Goal: Information Seeking & Learning: Learn about a topic

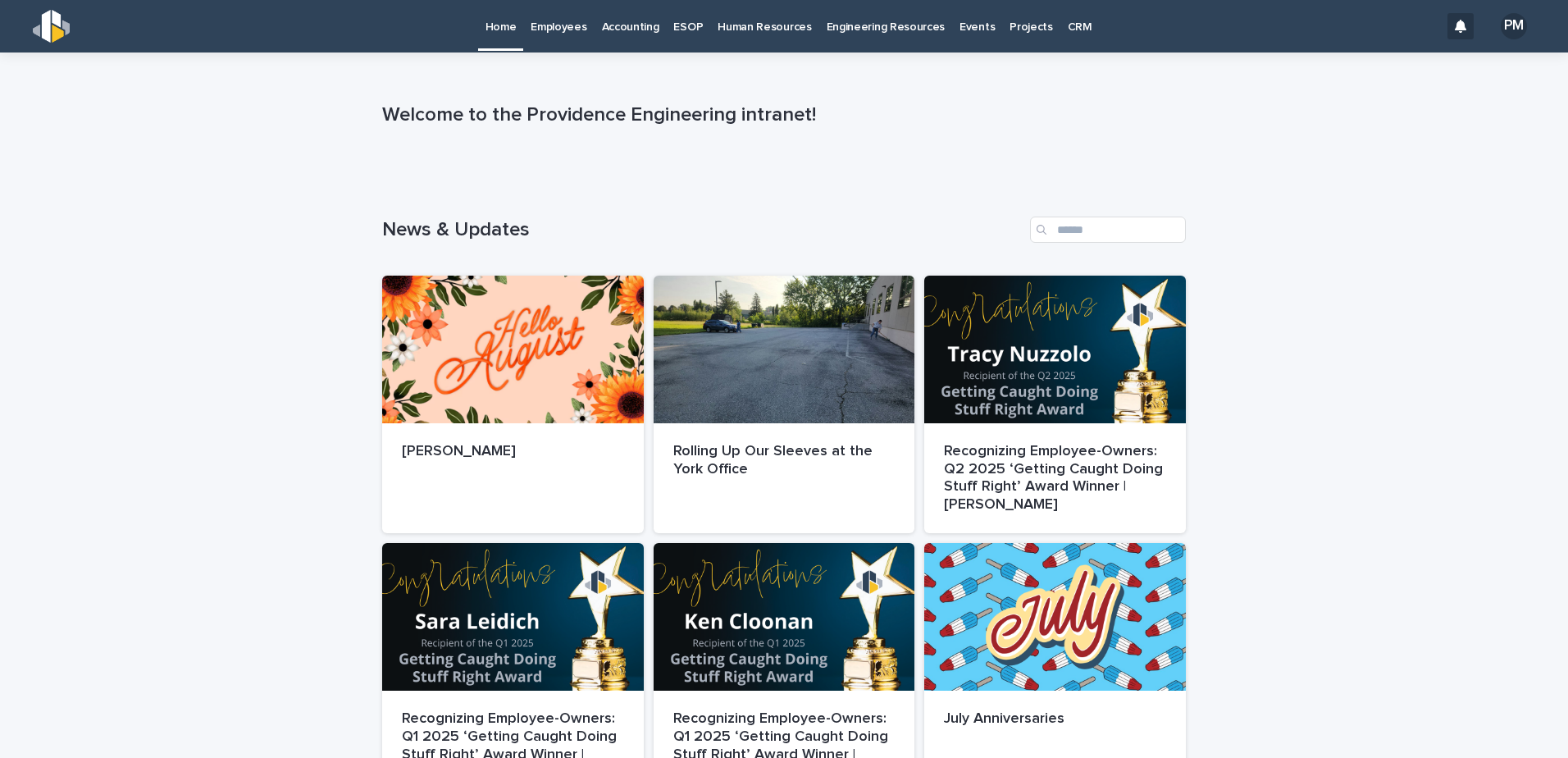
click at [551, 29] on p "Employees" at bounding box center [558, 17] width 55 height 34
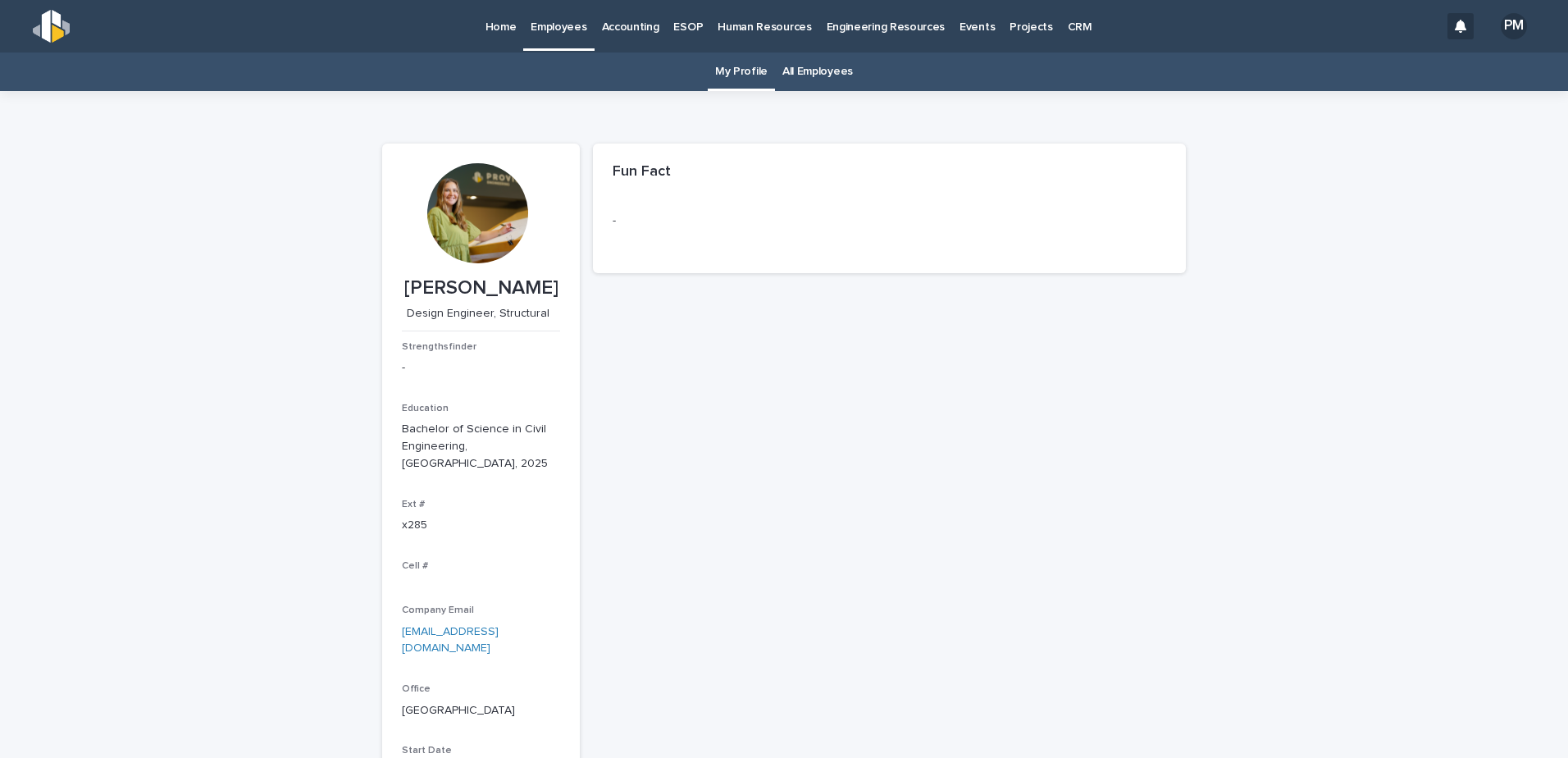
click at [647, 31] on p "Accounting" at bounding box center [630, 17] width 57 height 34
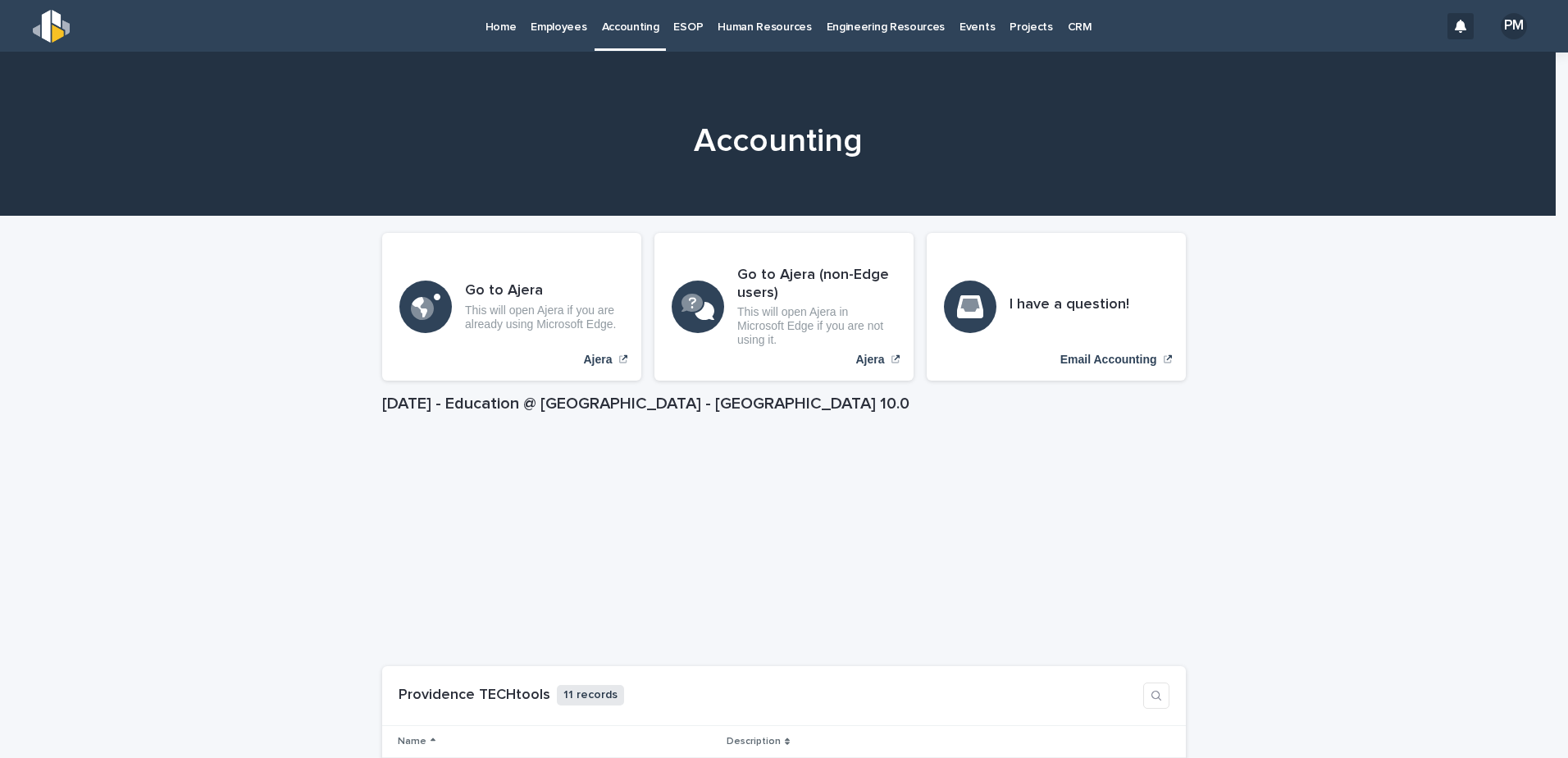
click at [508, 32] on p "Home" at bounding box center [501, 17] width 32 height 34
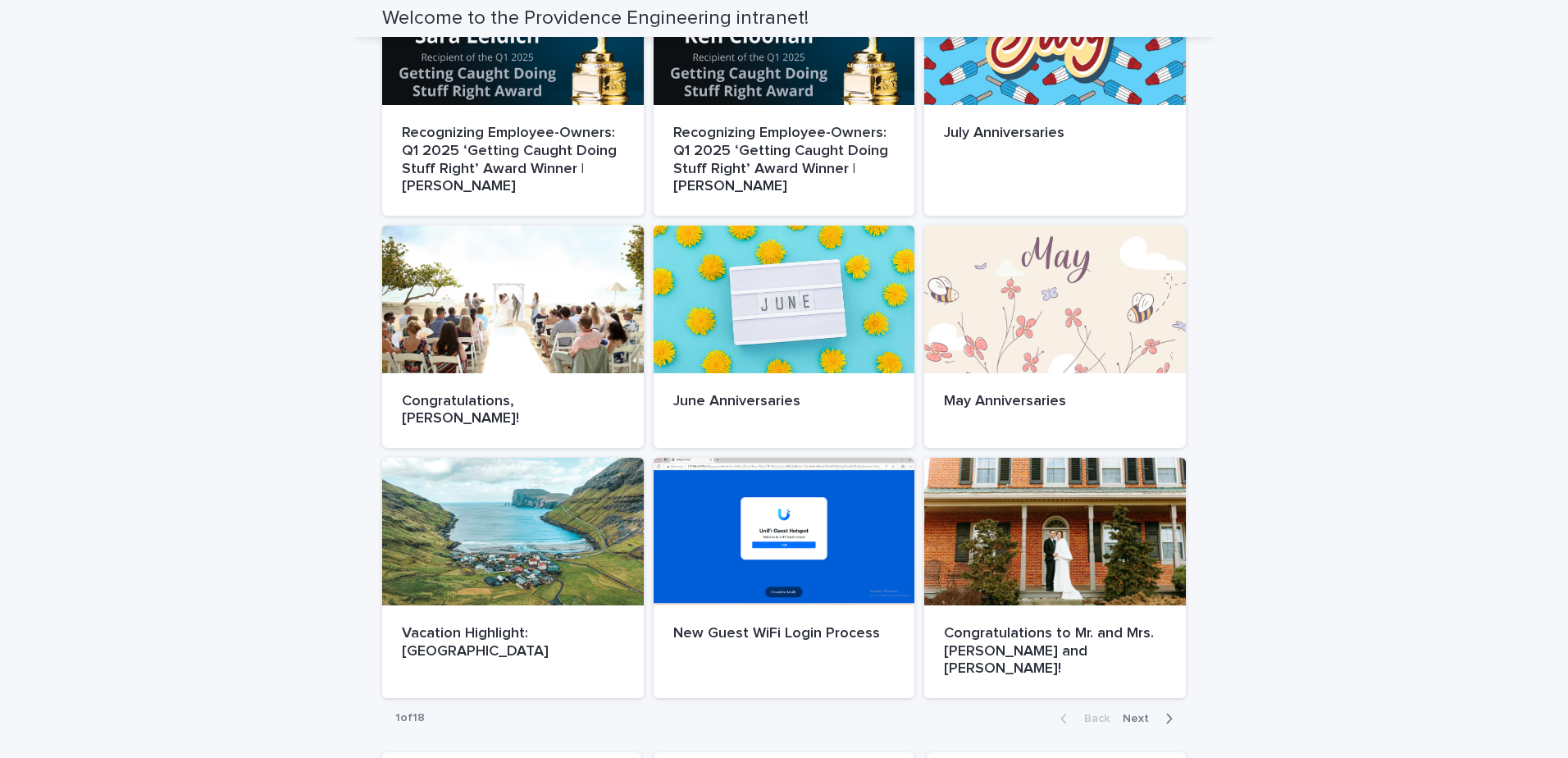
scroll to position [902, 0]
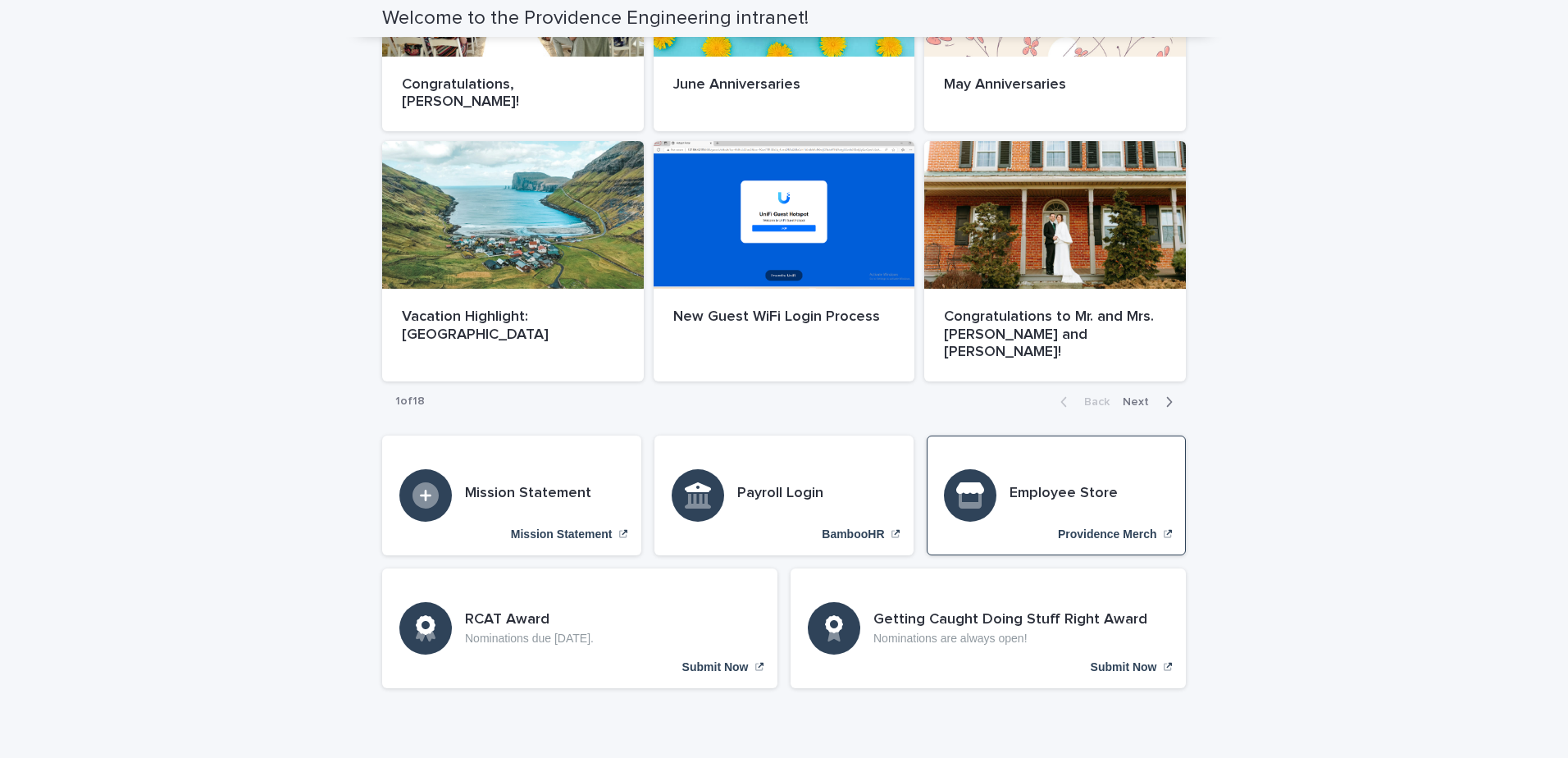
click at [1129, 528] on p "Providence Merch" at bounding box center [1107, 535] width 99 height 14
click at [1171, 381] on div "Back Next" at bounding box center [1116, 402] width 139 height 41
click at [1159, 395] on div "button" at bounding box center [1166, 402] width 14 height 14
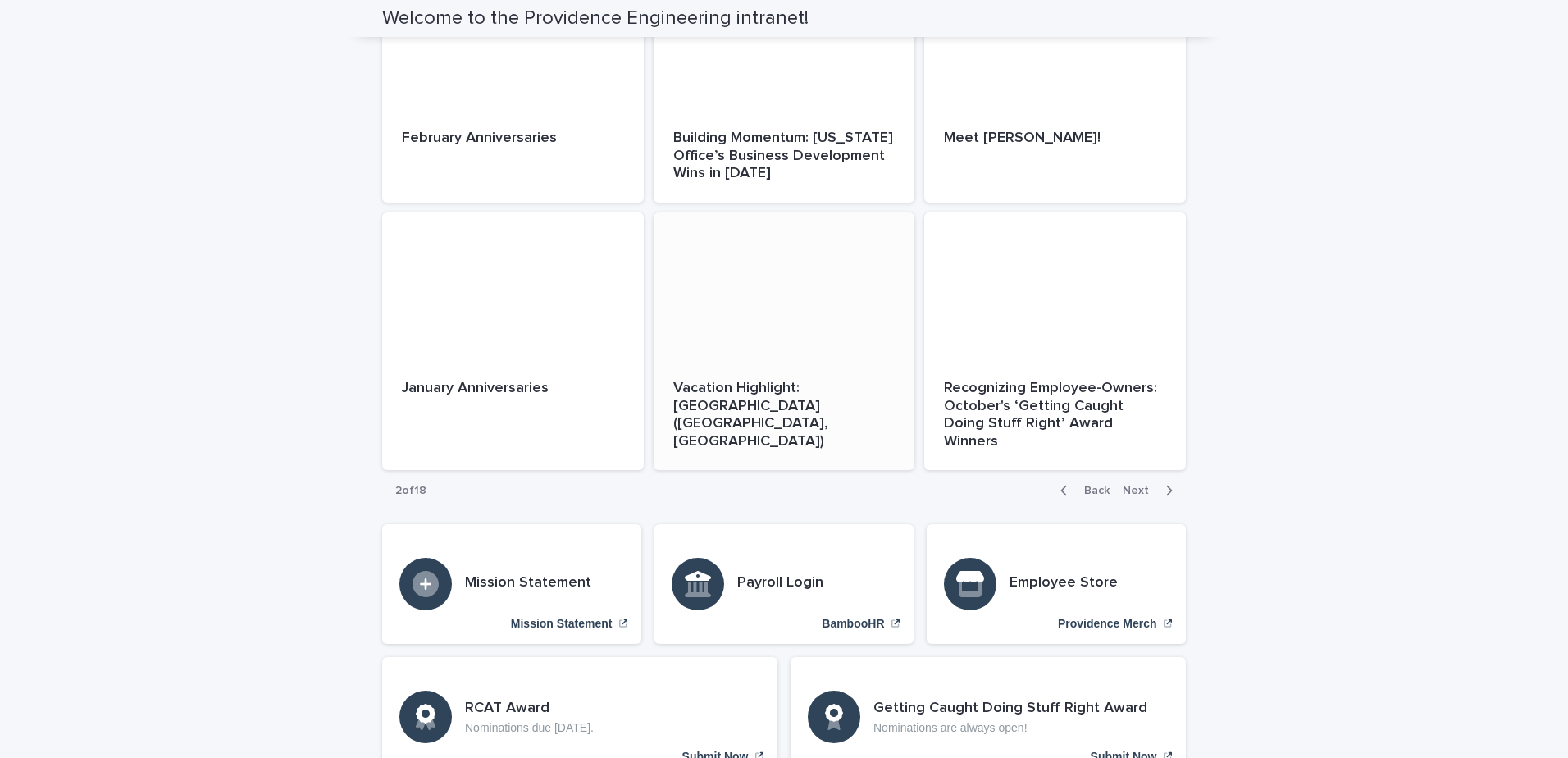
scroll to position [657, 0]
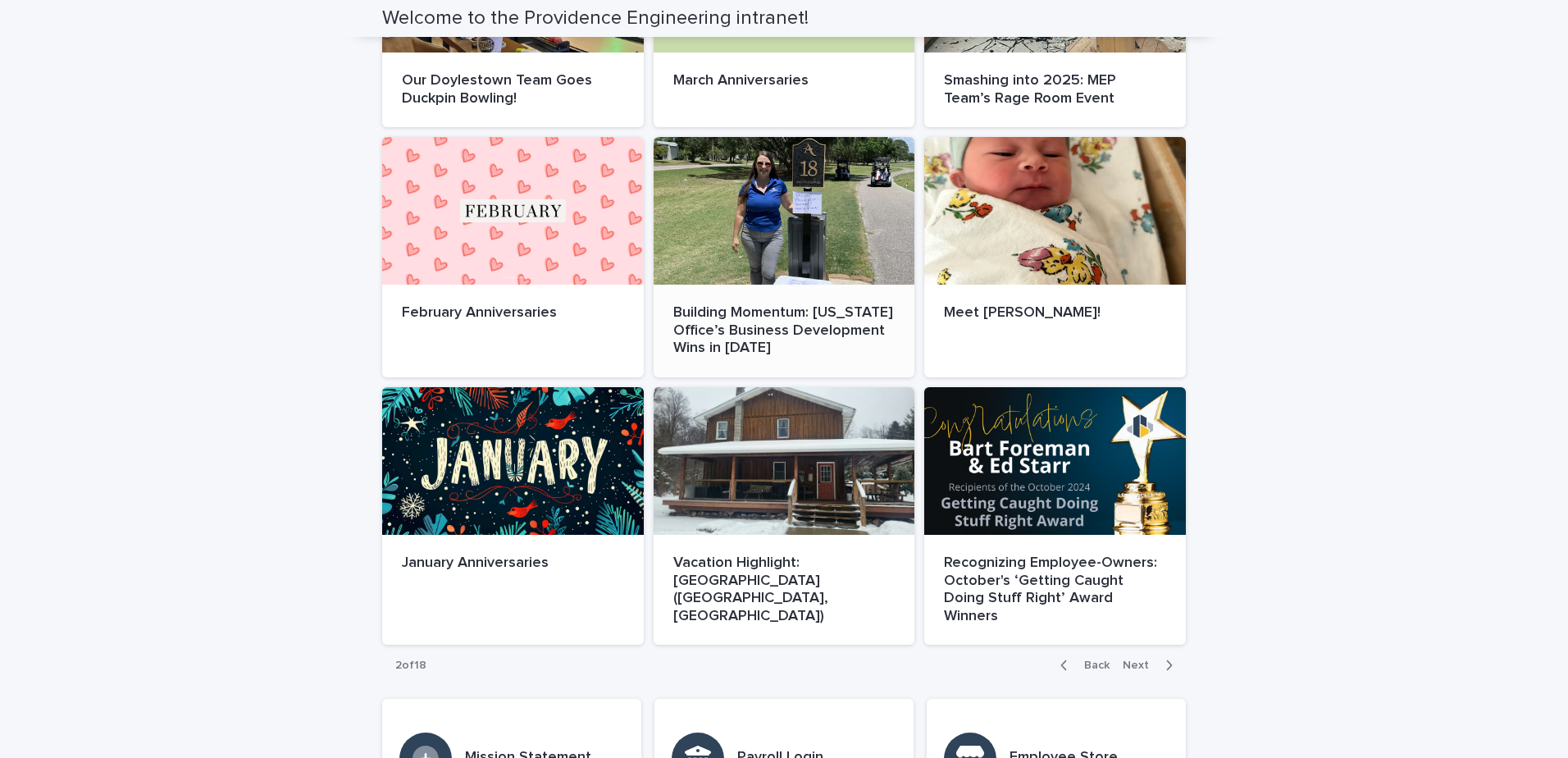
click at [865, 322] on p "Building Momentum: [US_STATE] Office’s Business Development Wins in [DATE]" at bounding box center [784, 331] width 222 height 54
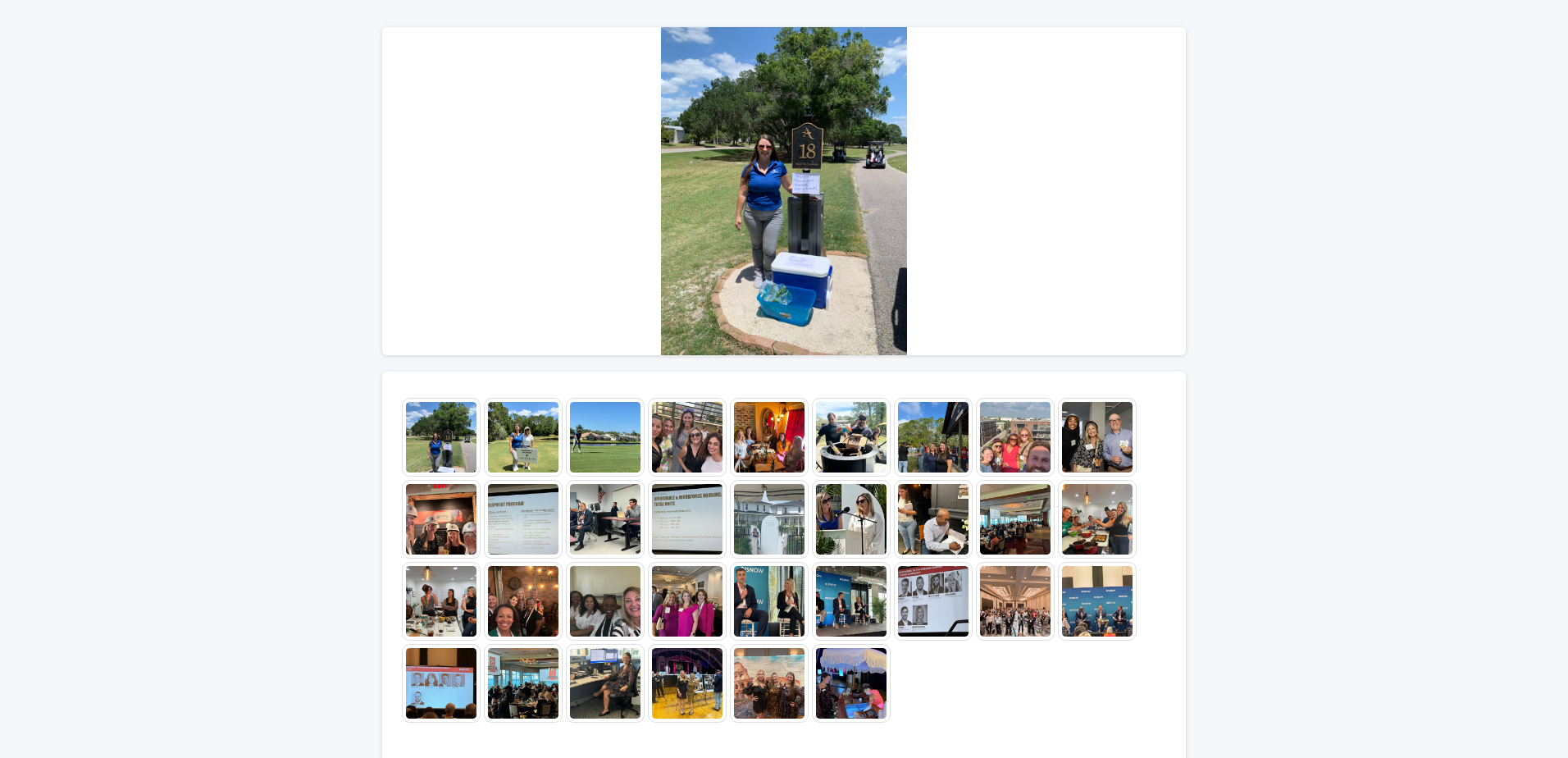
scroll to position [164, 0]
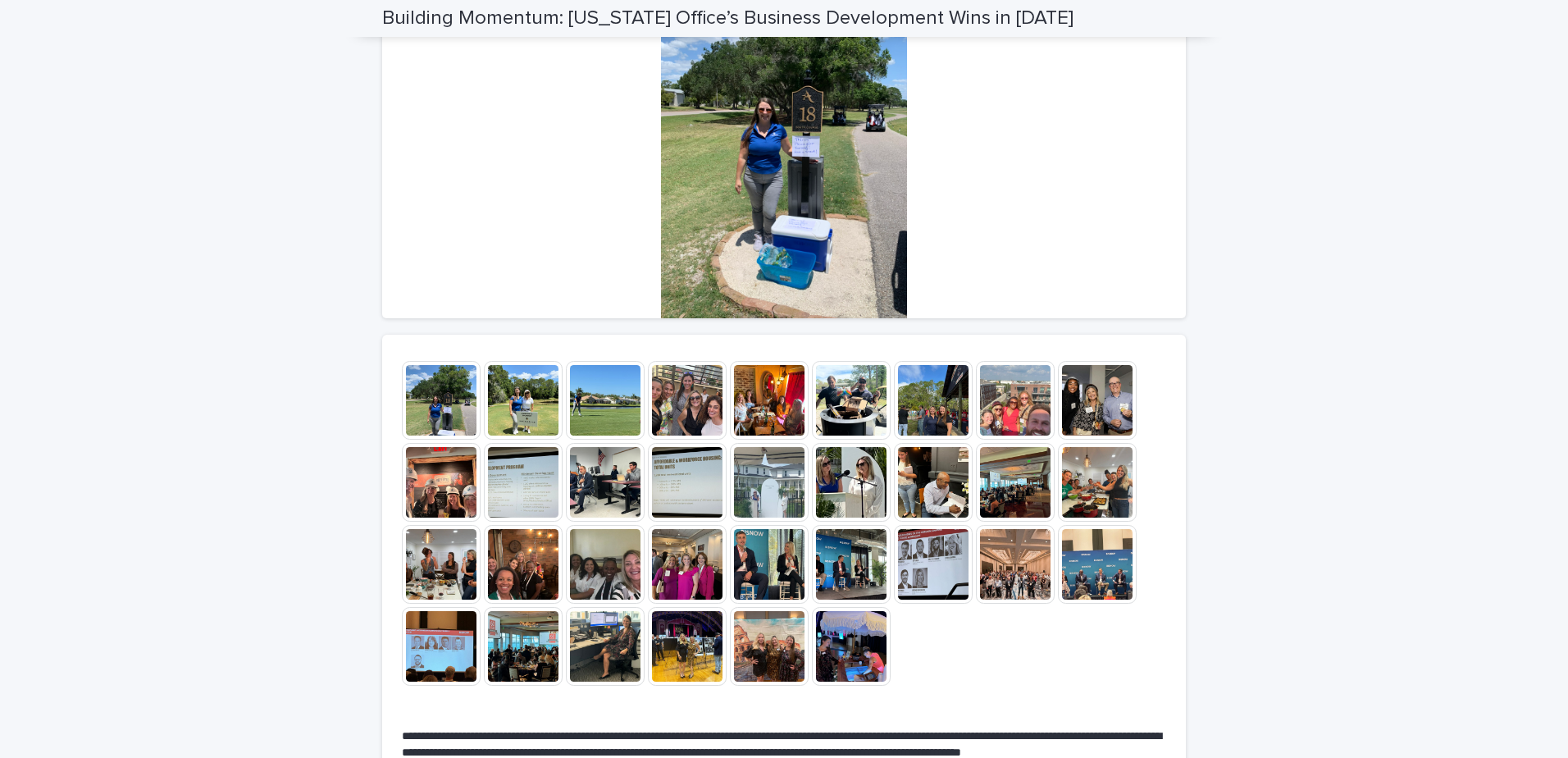
click at [428, 411] on img at bounding box center [441, 400] width 78 height 78
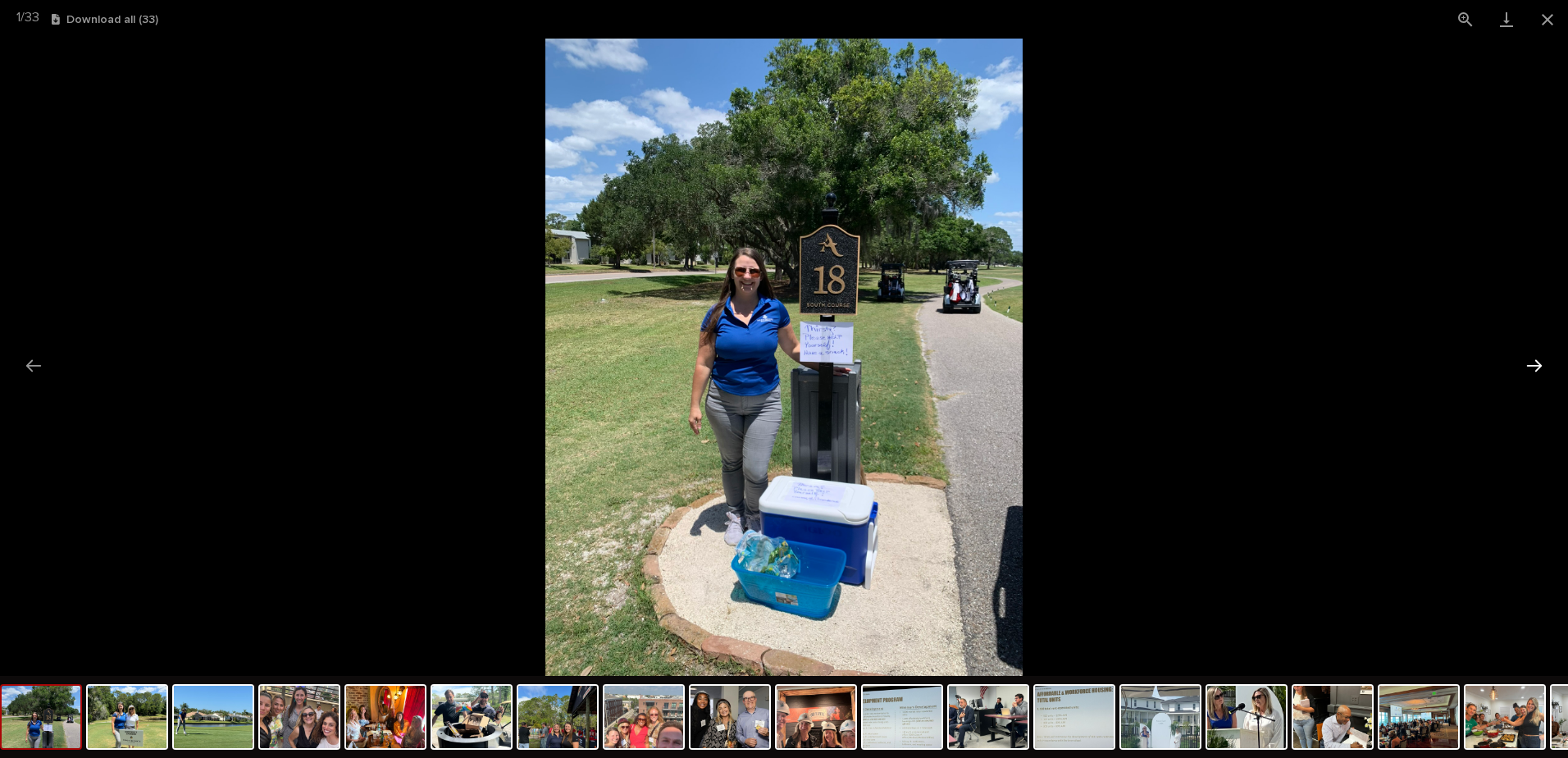
click at [1530, 364] on button "Next slide" at bounding box center [1534, 366] width 34 height 32
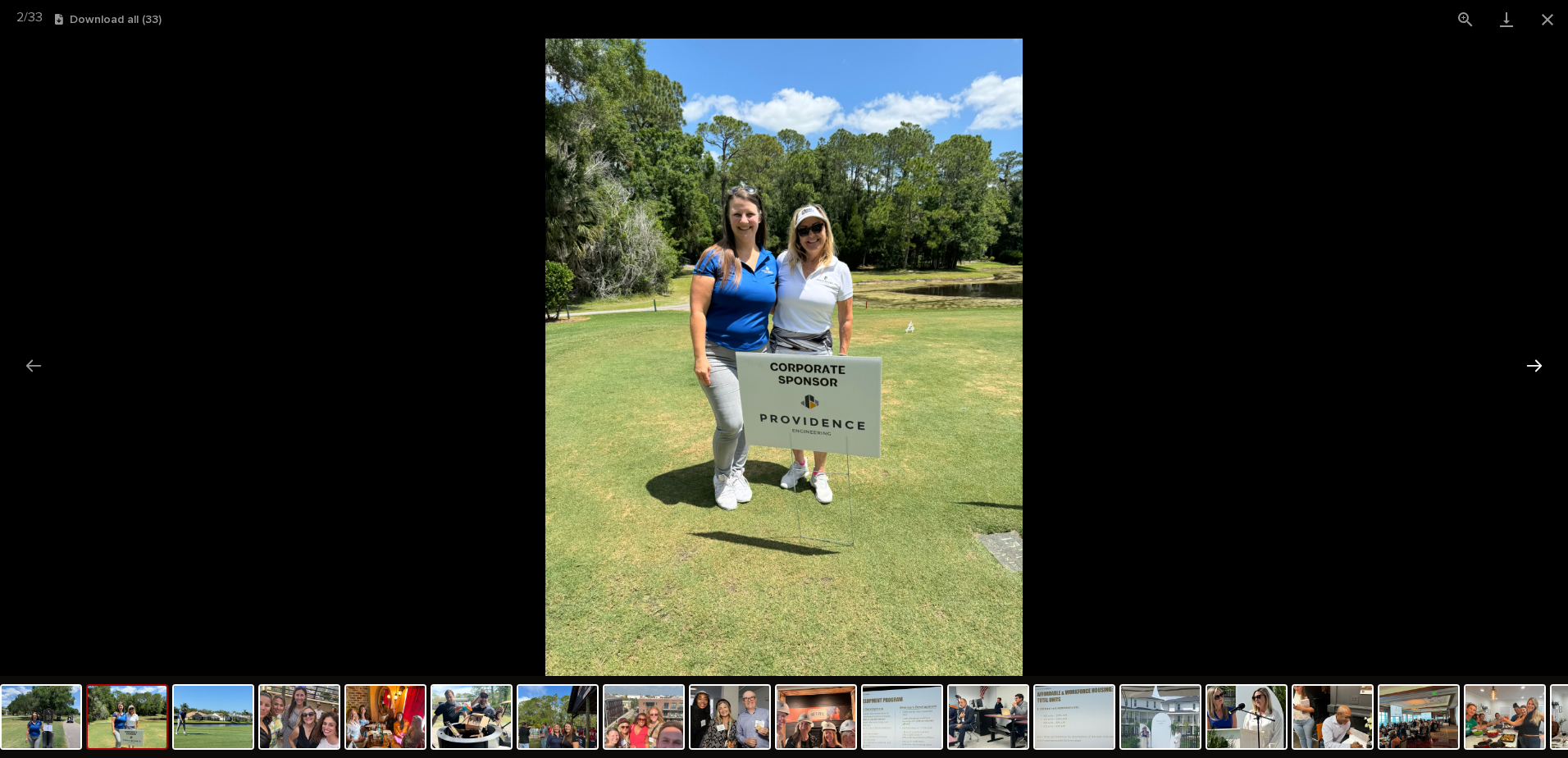
click at [1537, 362] on button "Next slide" at bounding box center [1534, 366] width 34 height 32
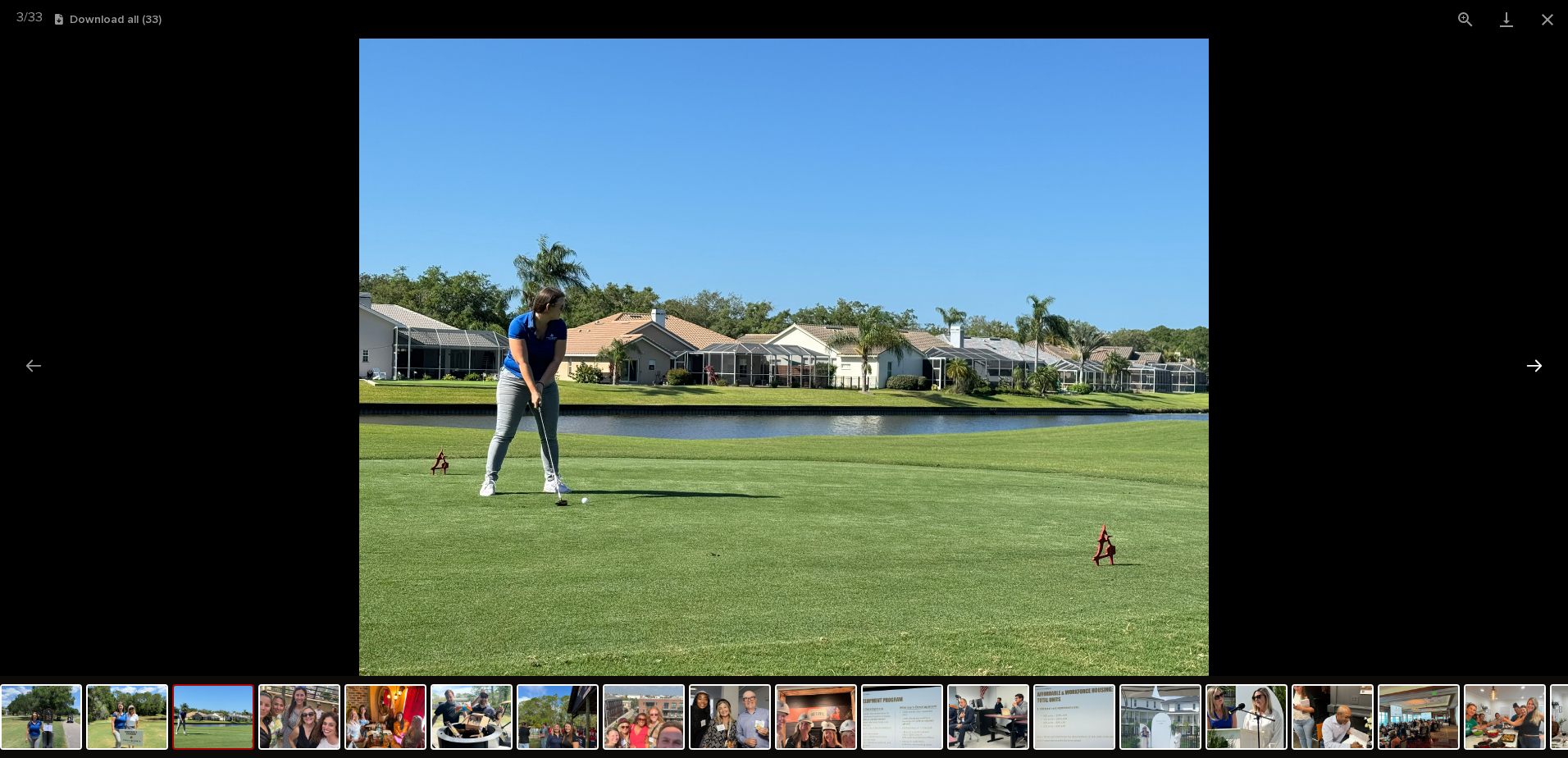
click at [1537, 362] on button "Next slide" at bounding box center [1534, 366] width 34 height 32
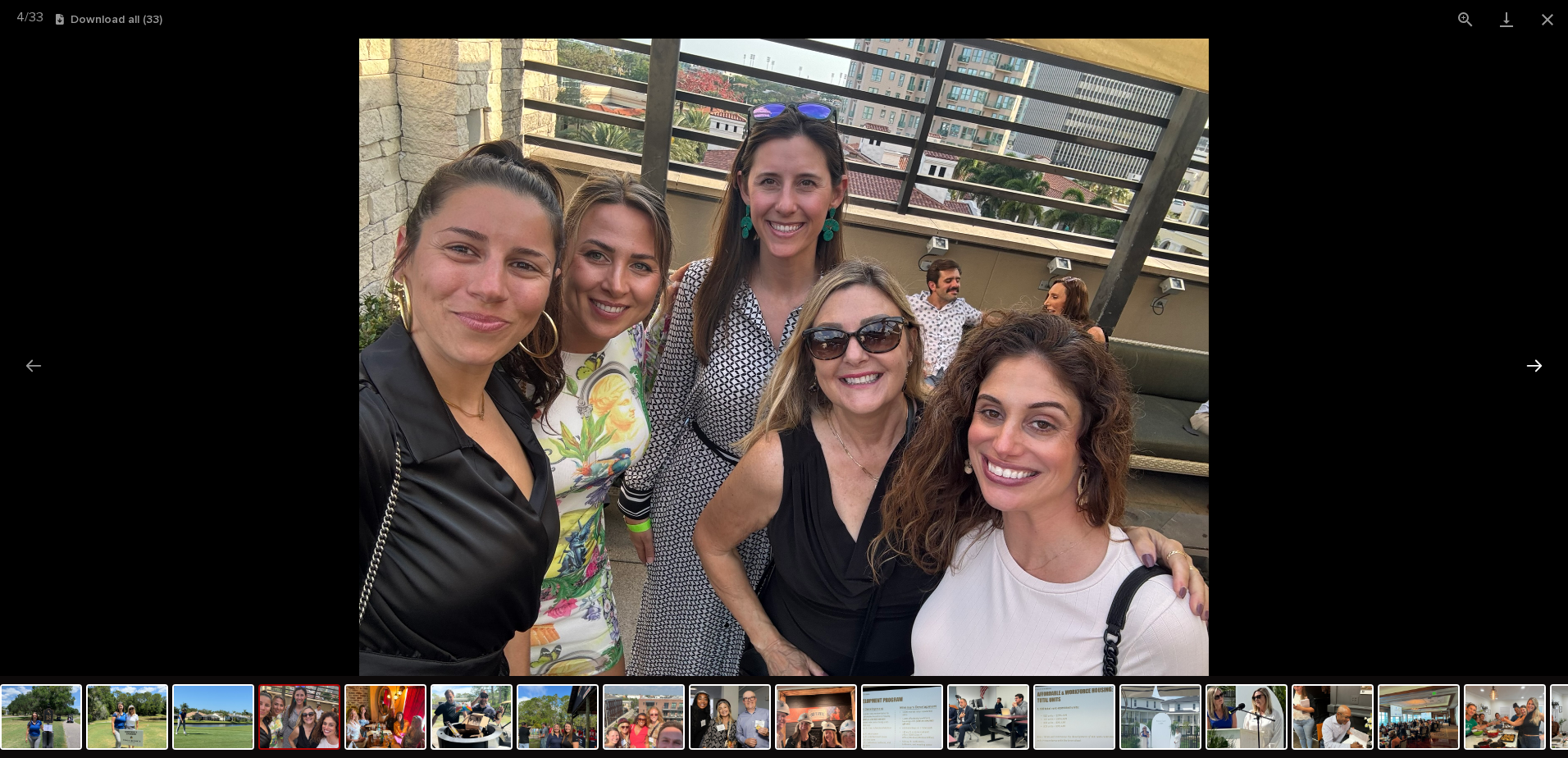
click at [1537, 362] on button "Next slide" at bounding box center [1534, 366] width 34 height 32
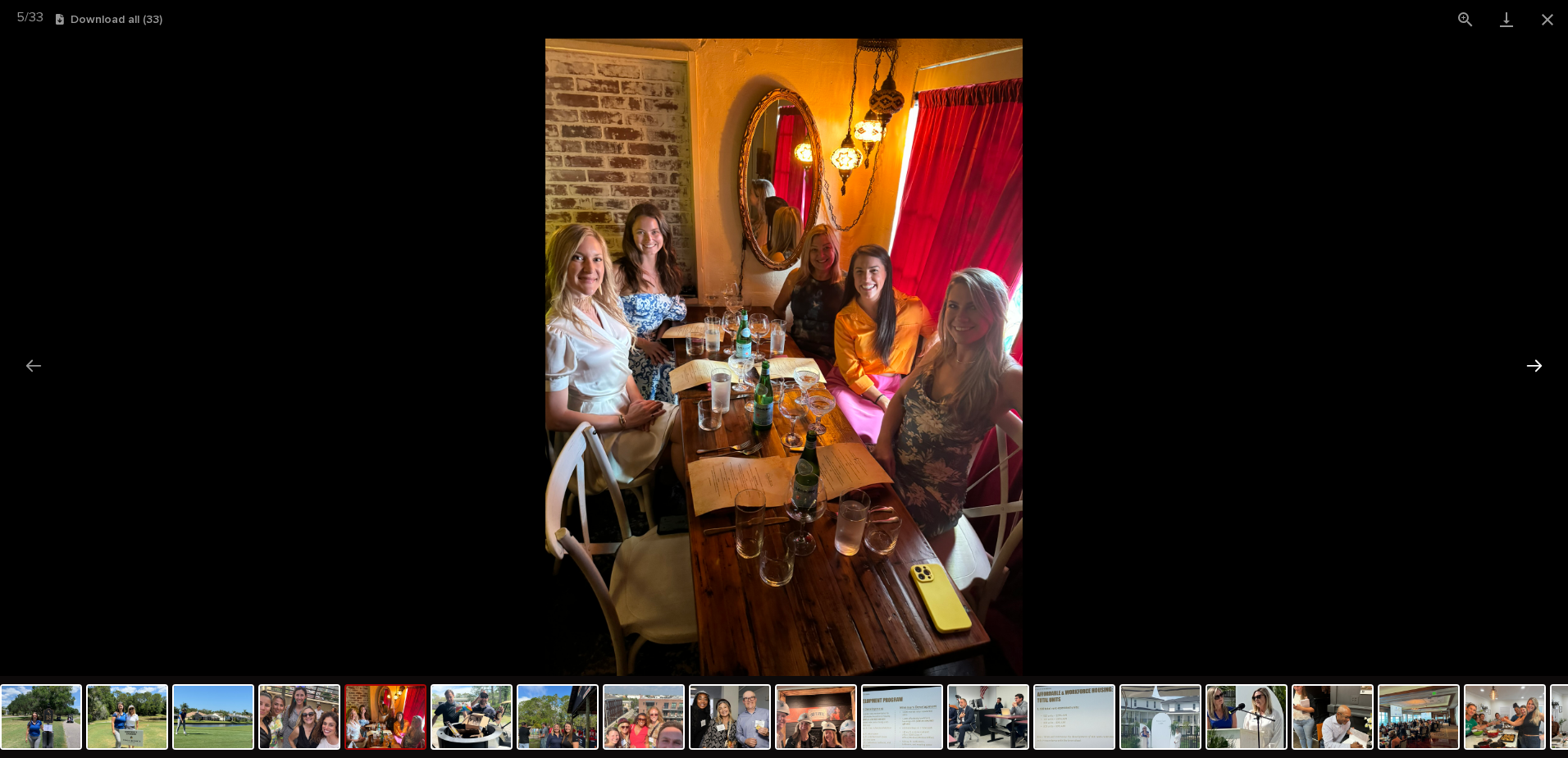
click at [1537, 362] on button "Next slide" at bounding box center [1534, 366] width 34 height 32
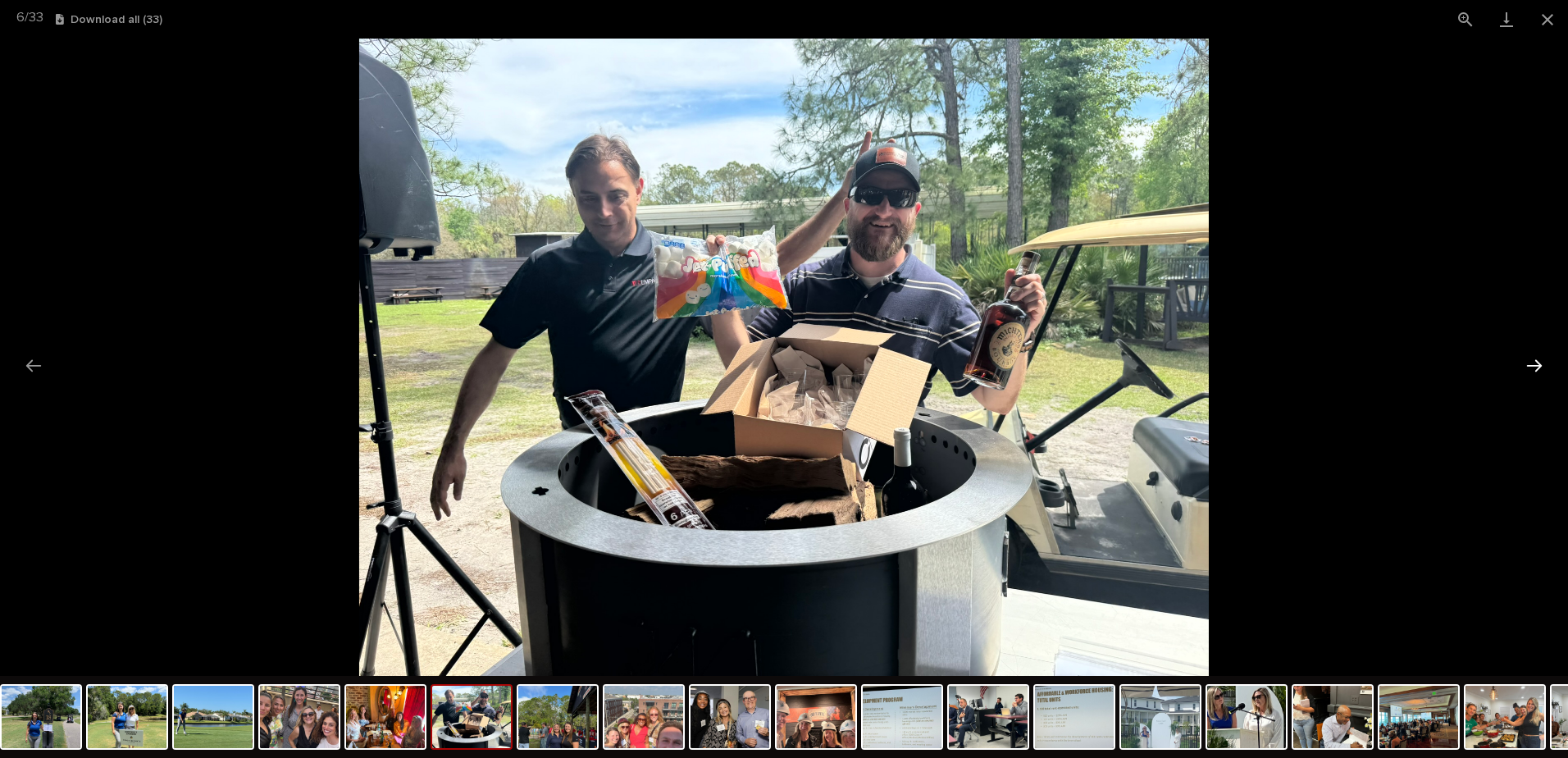
click at [1537, 362] on button "Next slide" at bounding box center [1534, 366] width 34 height 32
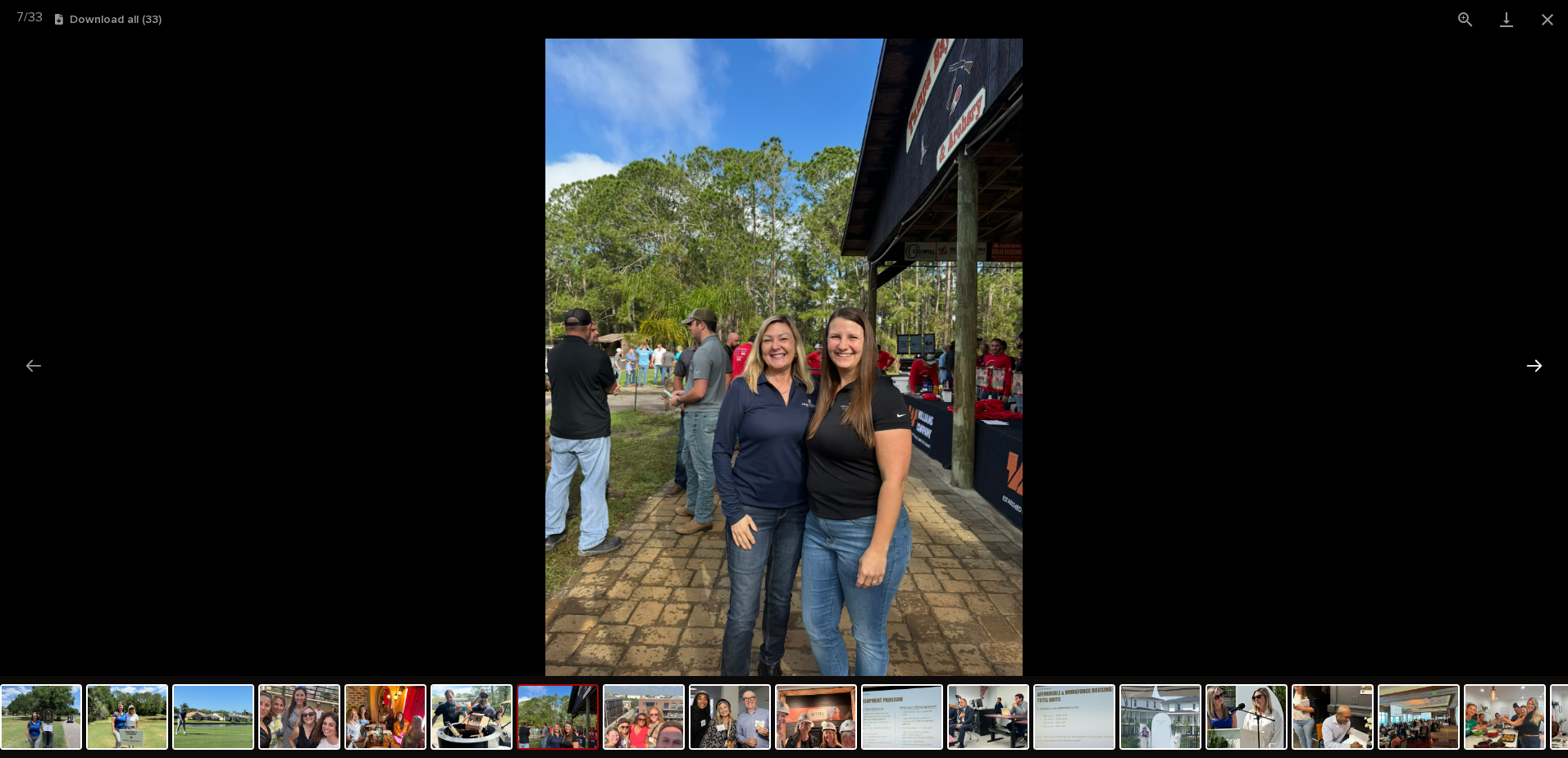
click at [1537, 362] on button "Next slide" at bounding box center [1534, 366] width 34 height 32
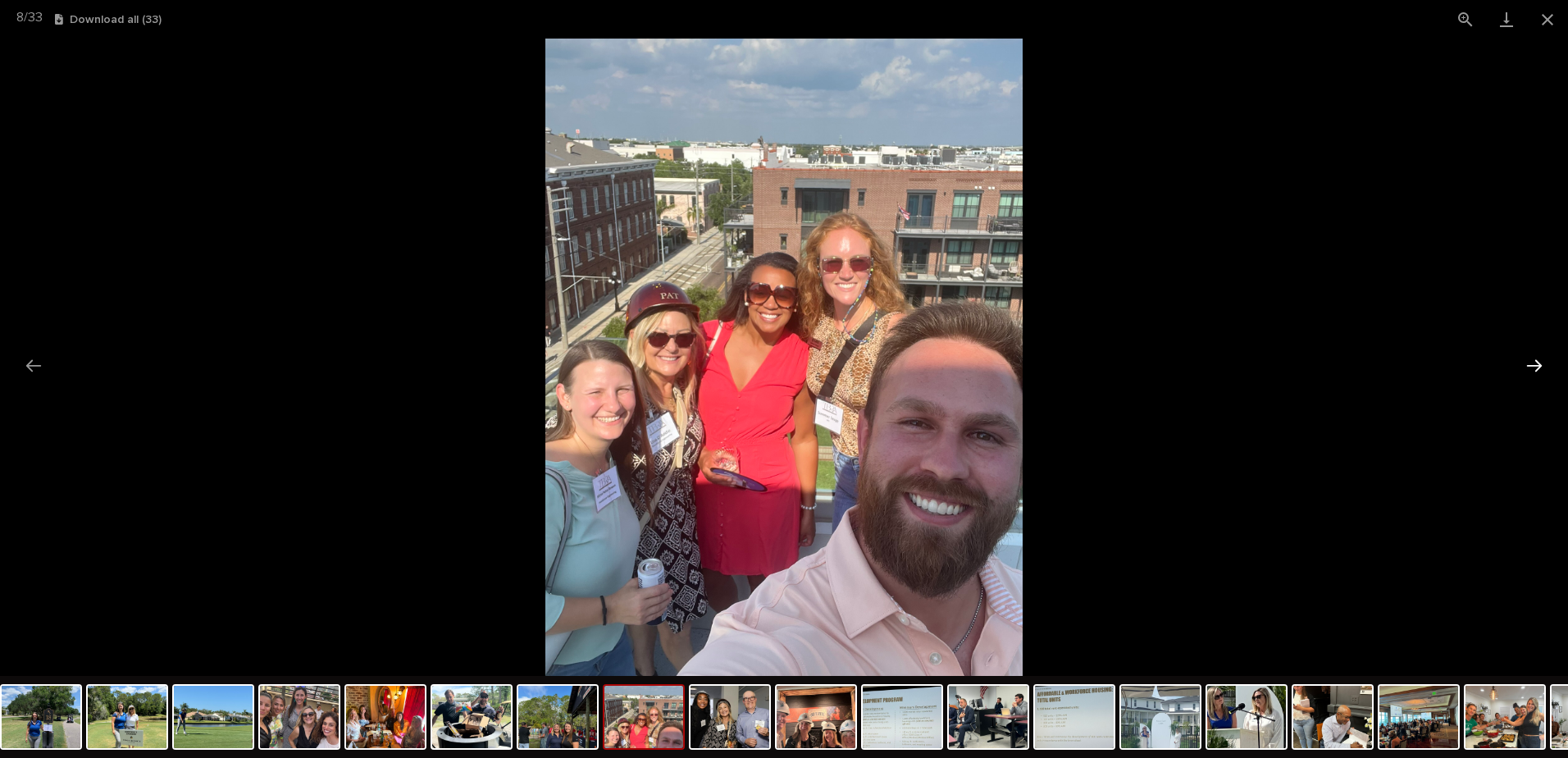
click at [1537, 362] on button "Next slide" at bounding box center [1534, 366] width 34 height 32
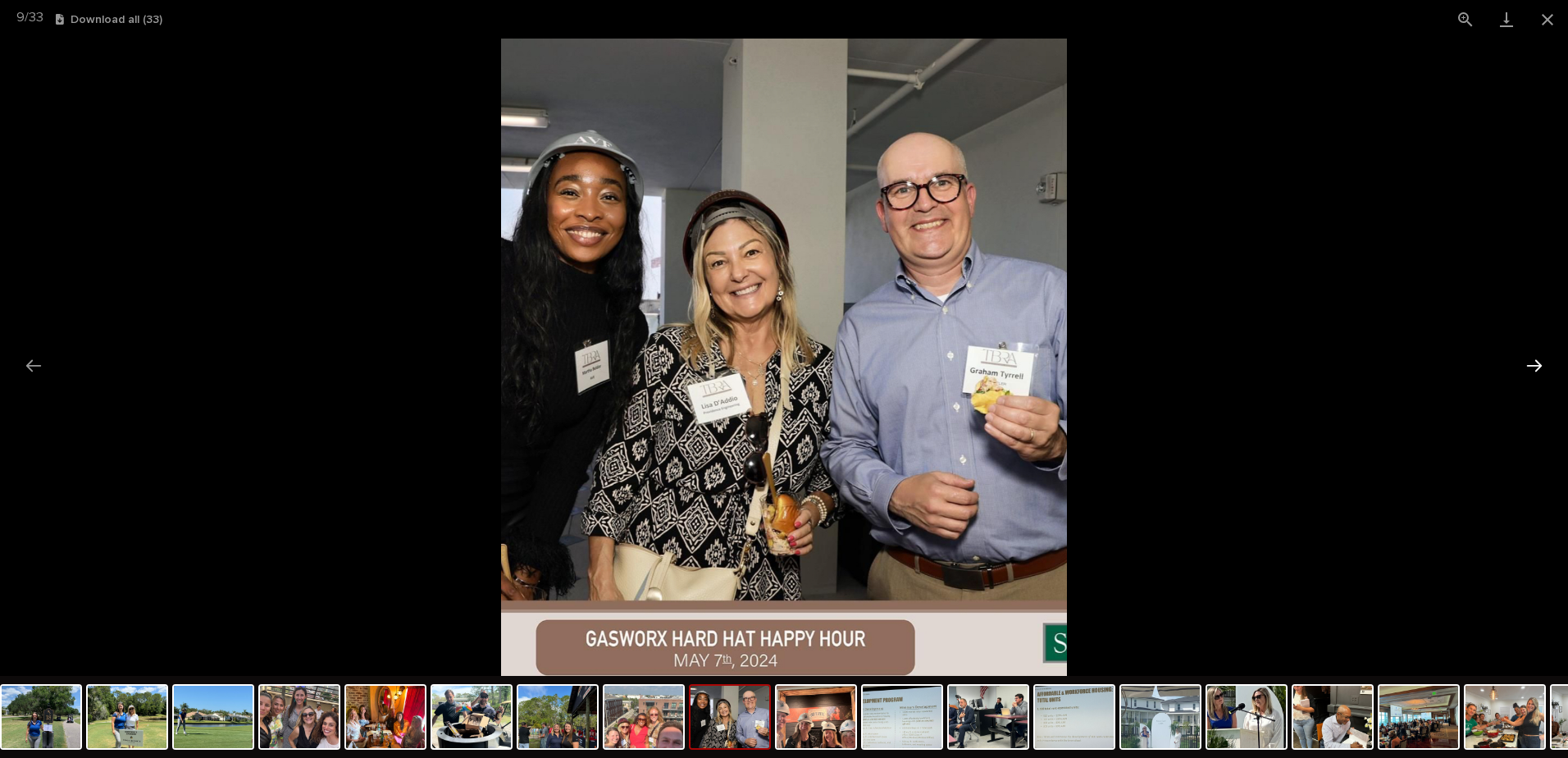
click at [1537, 362] on button "Next slide" at bounding box center [1534, 366] width 34 height 32
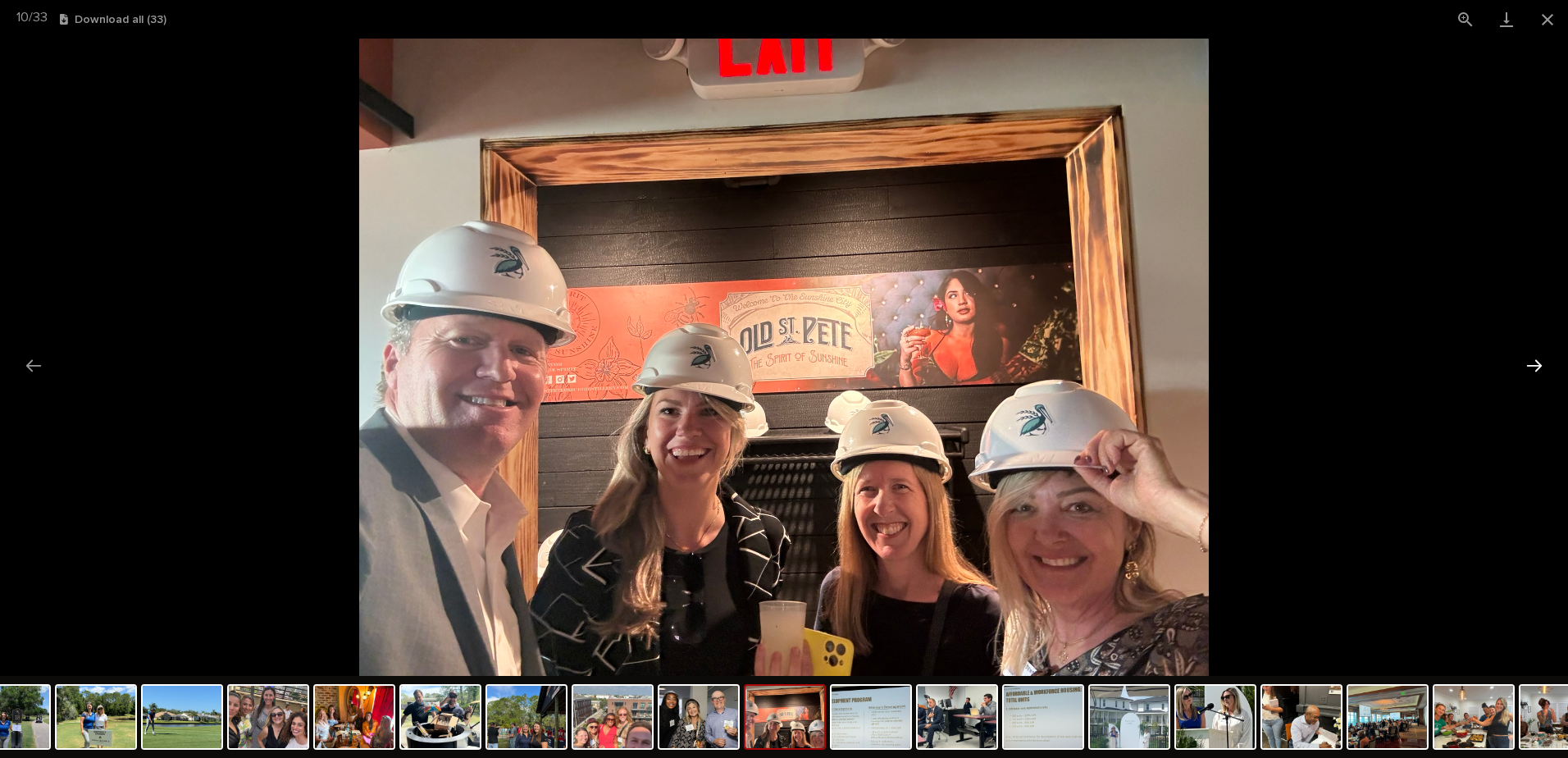
click at [1537, 362] on button "Next slide" at bounding box center [1534, 366] width 34 height 32
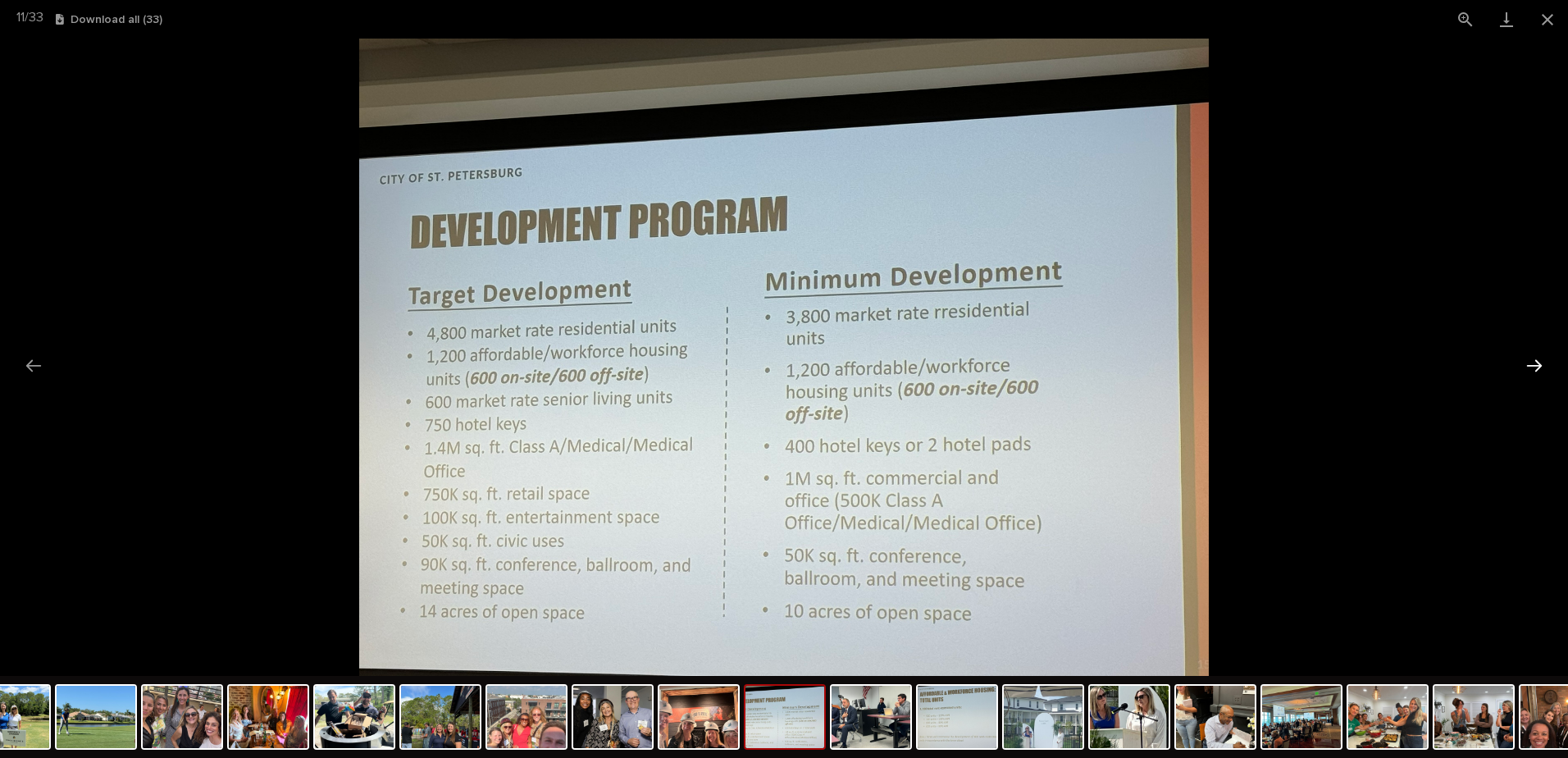
click at [1537, 364] on button "Next slide" at bounding box center [1534, 366] width 34 height 32
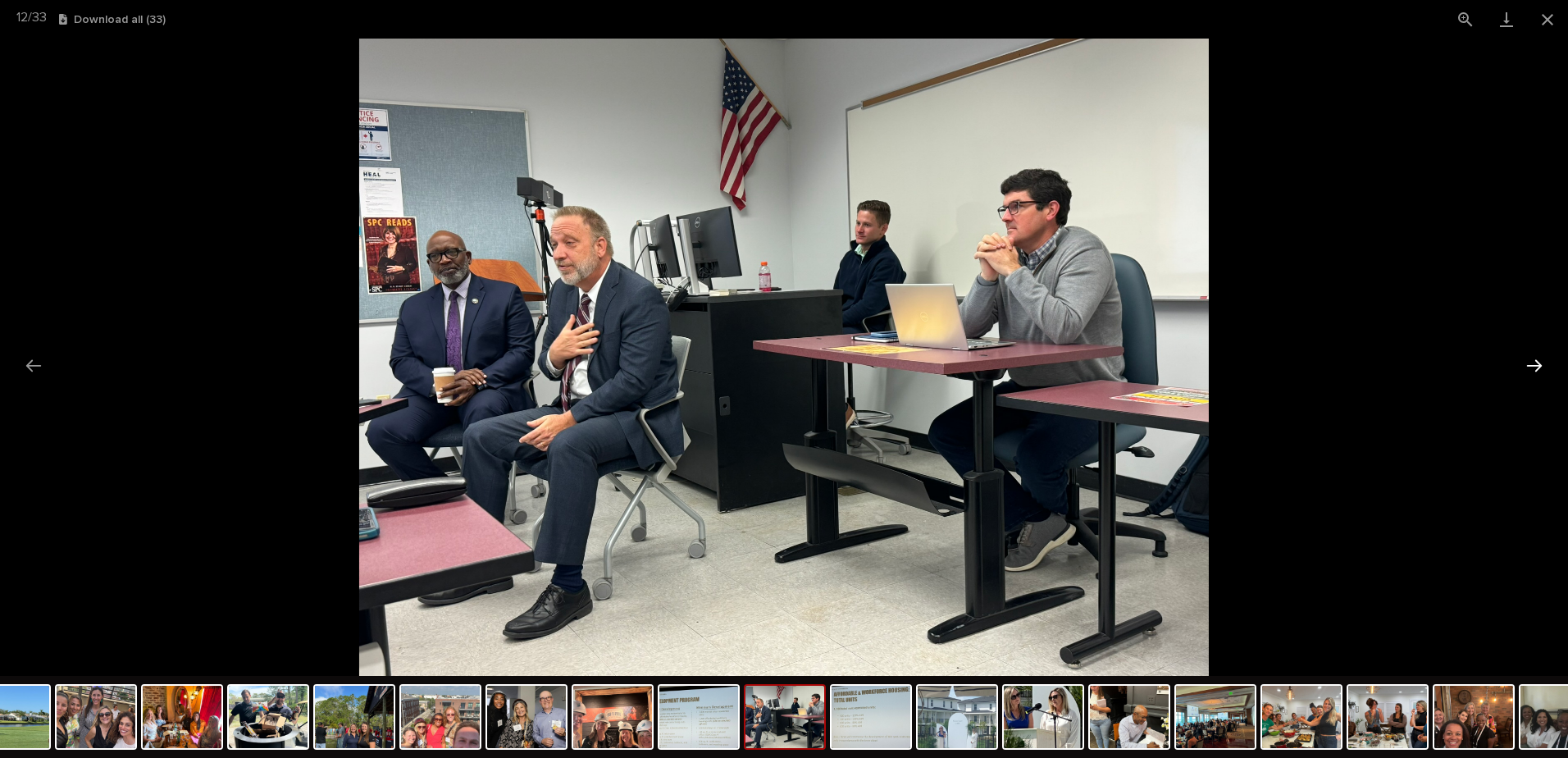
click at [1536, 361] on button "Next slide" at bounding box center [1534, 366] width 34 height 32
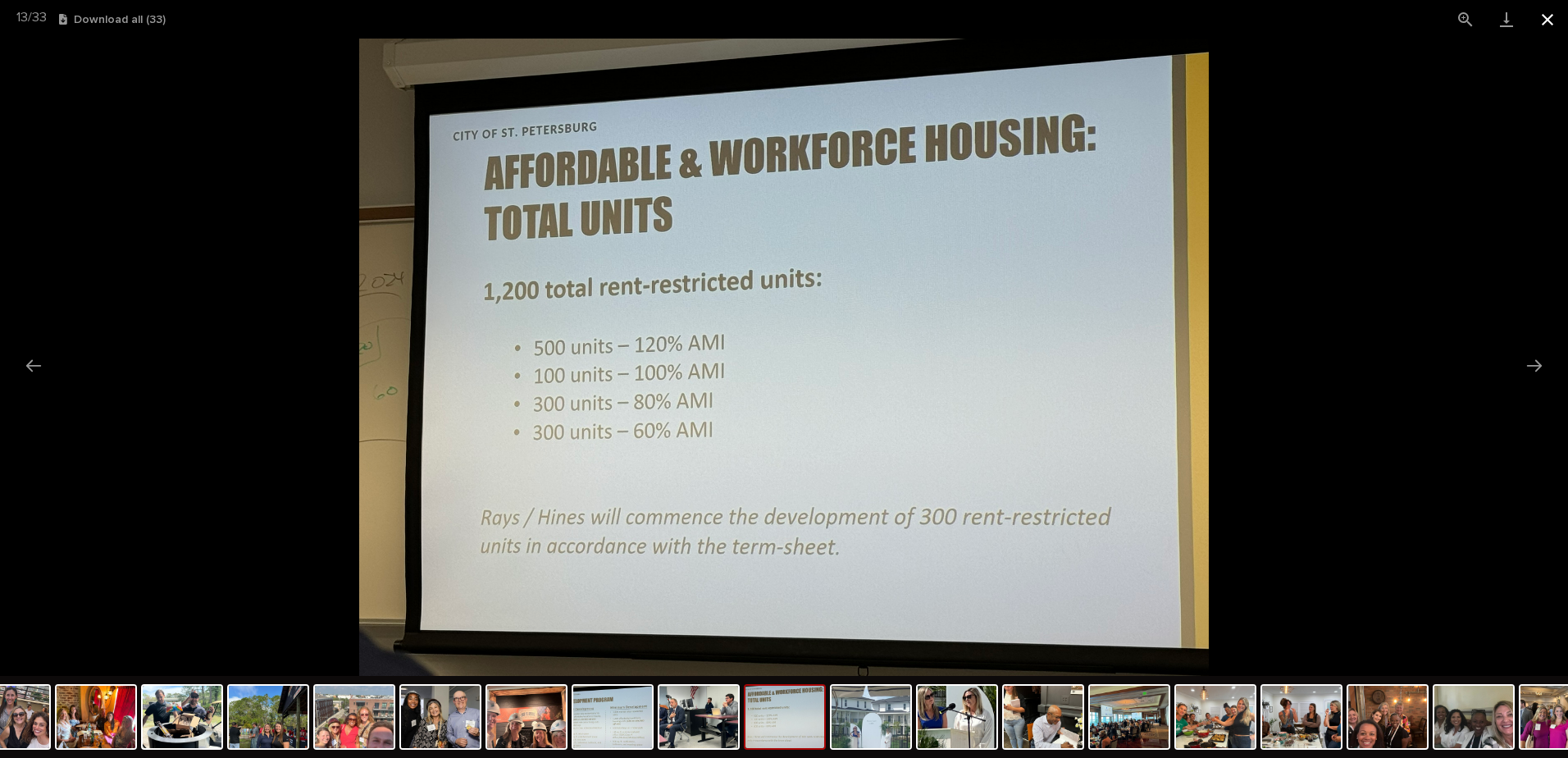
click at [1559, 14] on button "Close gallery" at bounding box center [1548, 19] width 41 height 38
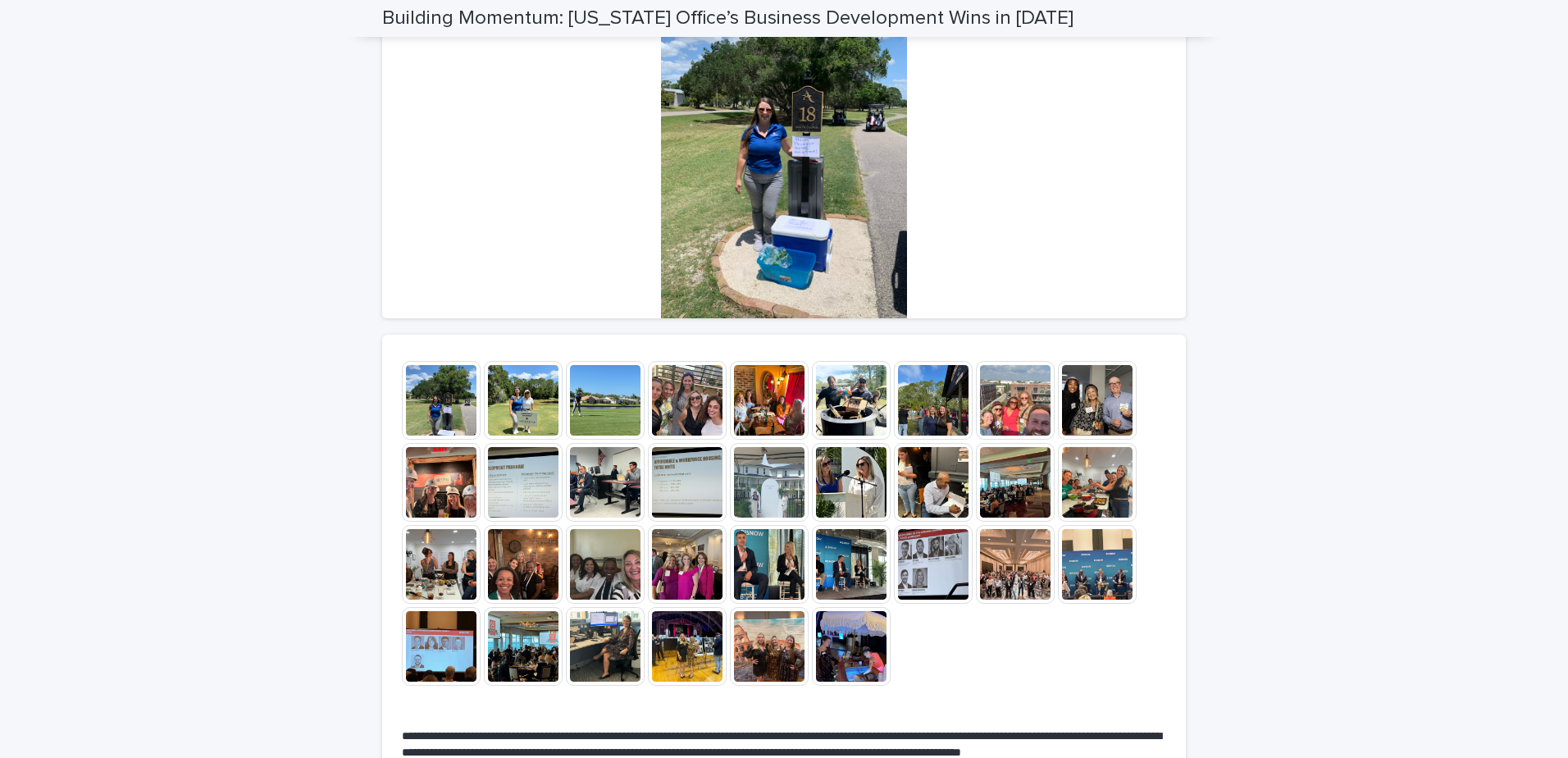
click at [681, 575] on img at bounding box center [687, 564] width 78 height 78
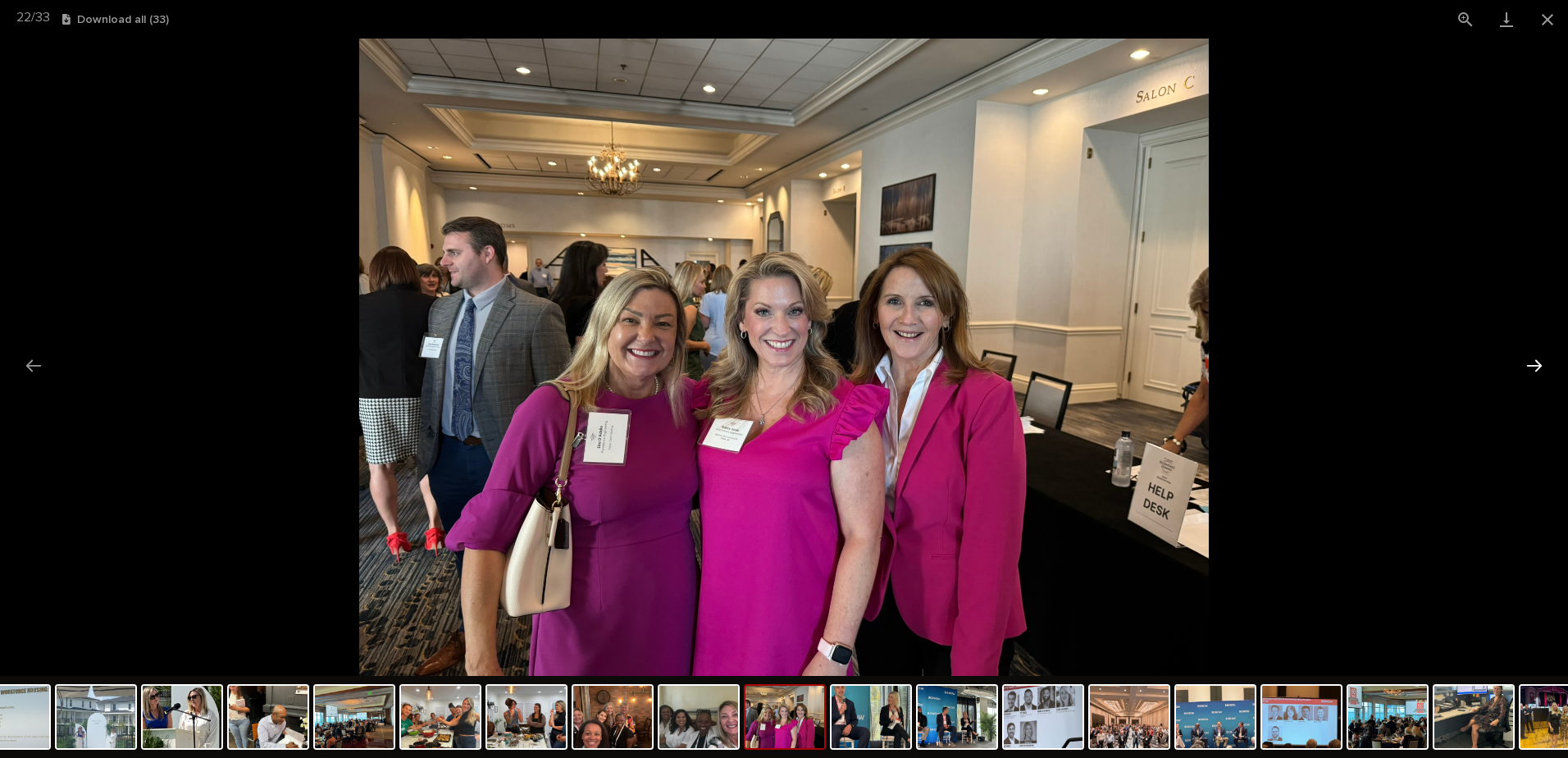
click at [1531, 360] on button "Next slide" at bounding box center [1534, 366] width 34 height 32
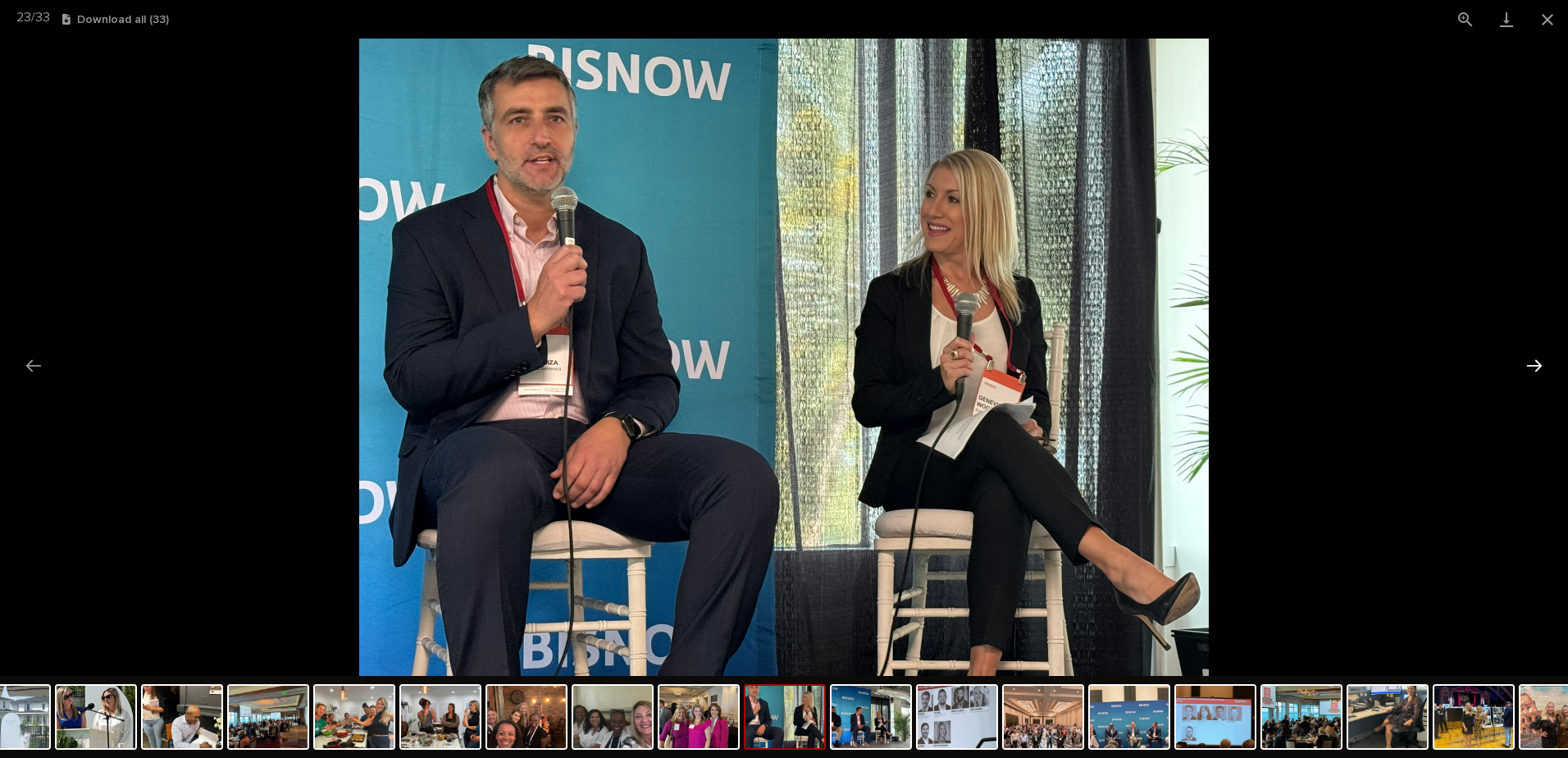
click at [1531, 360] on button "Next slide" at bounding box center [1534, 366] width 34 height 32
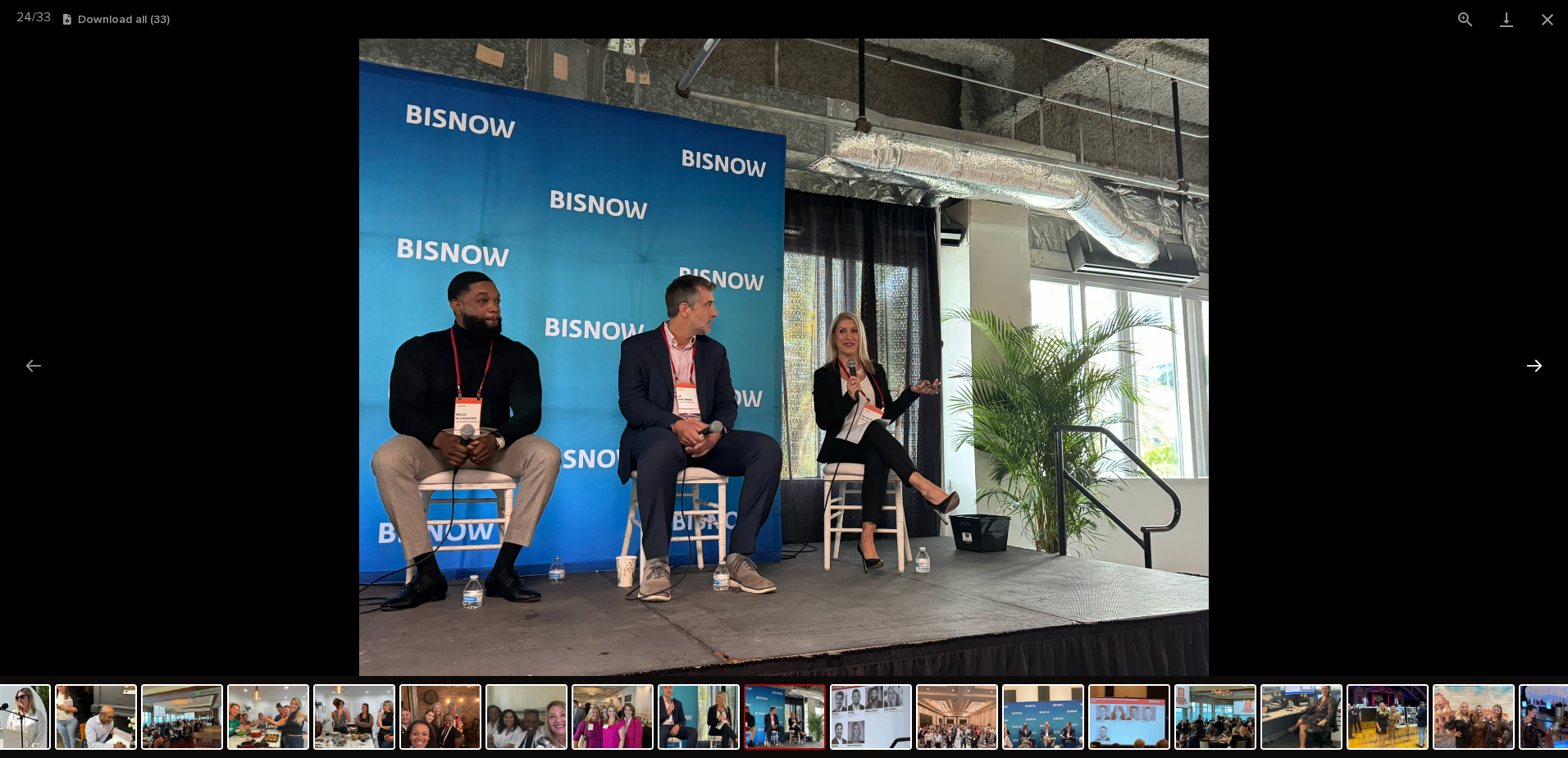
click at [1531, 360] on button "Next slide" at bounding box center [1534, 366] width 34 height 32
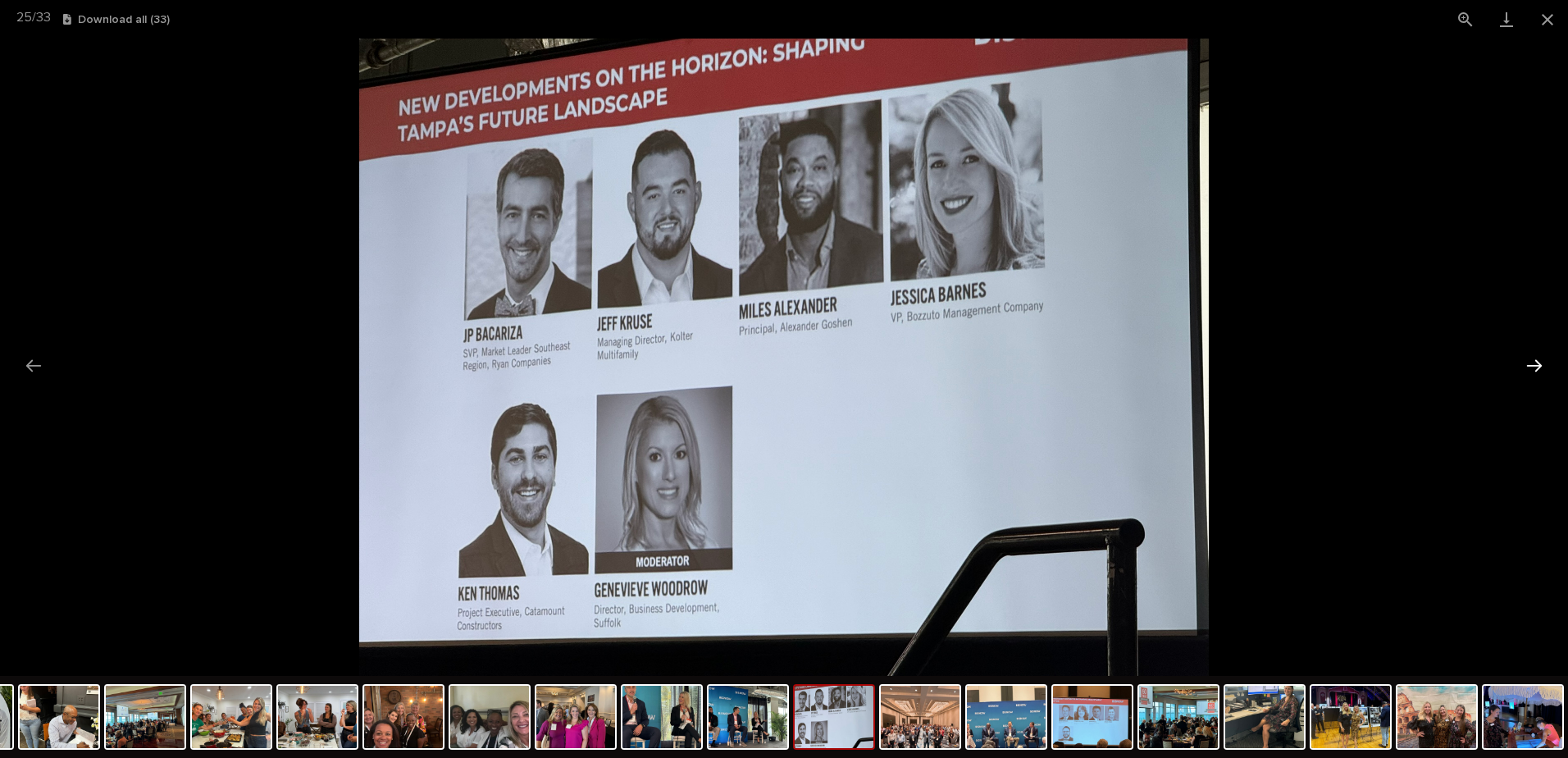
click at [1536, 363] on button "Next slide" at bounding box center [1534, 366] width 34 height 32
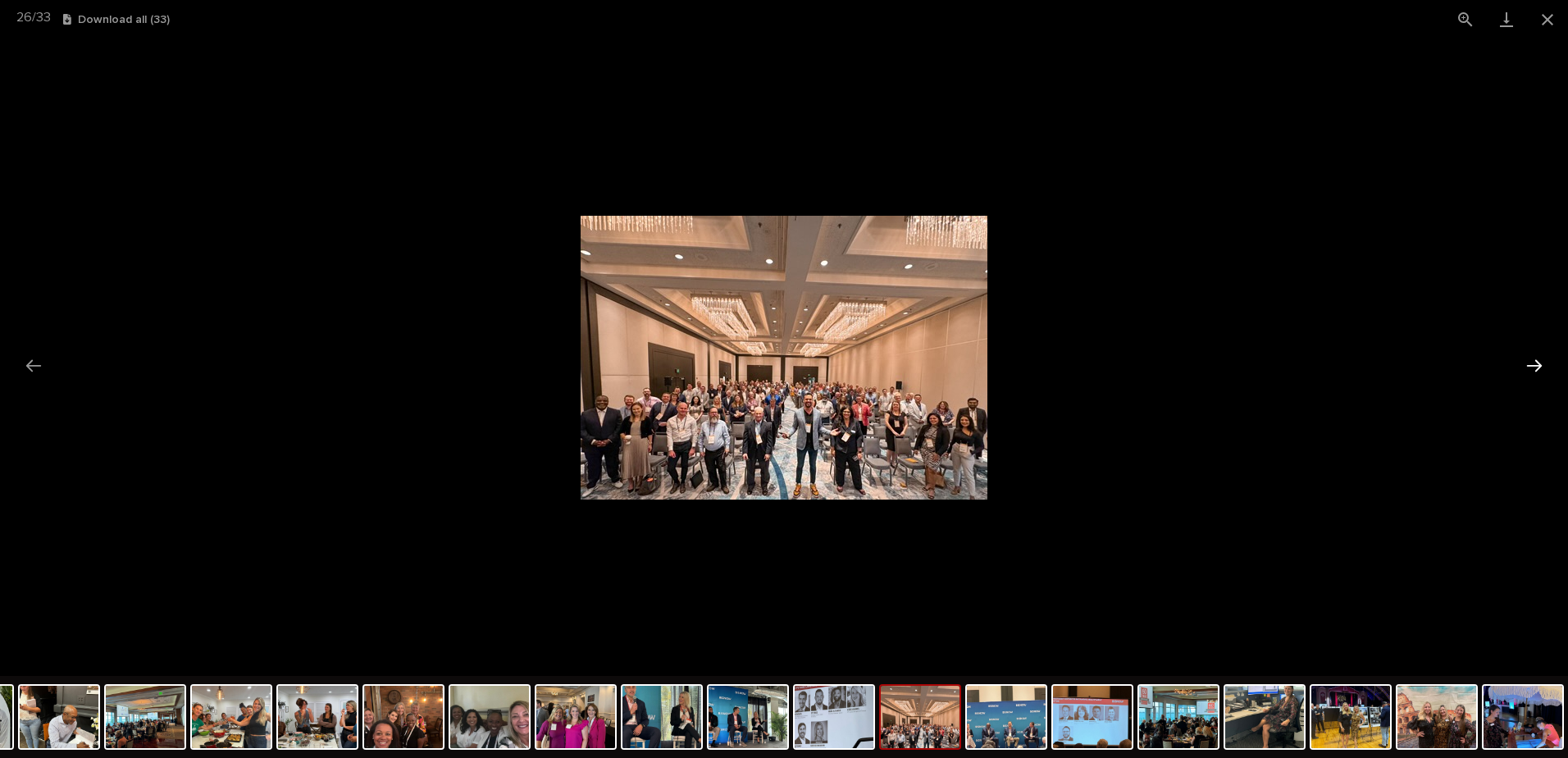
click at [1536, 363] on button "Next slide" at bounding box center [1534, 366] width 34 height 32
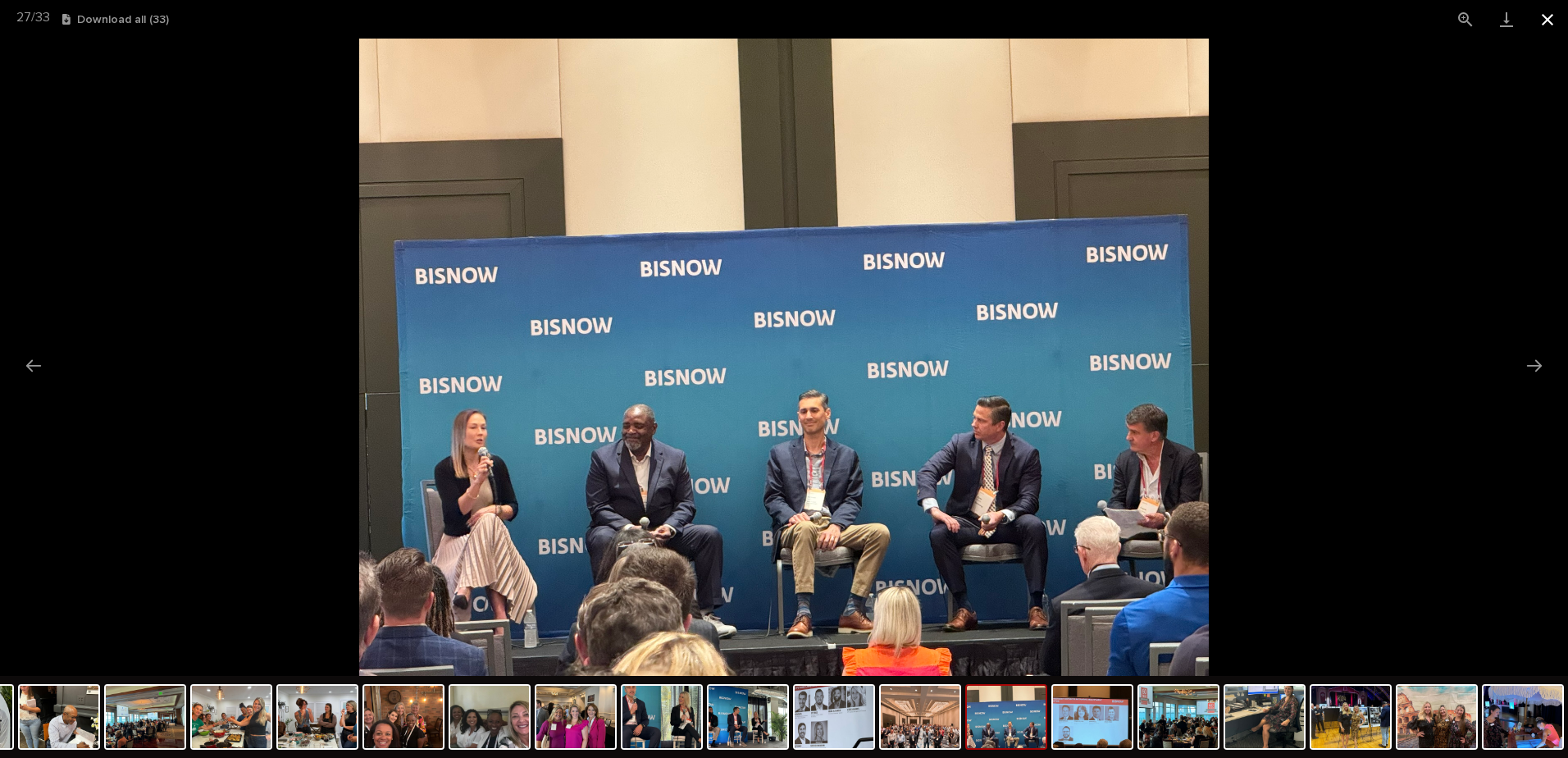
click at [1554, 17] on button "Close gallery" at bounding box center [1548, 19] width 41 height 38
